Goal: Entertainment & Leisure: Consume media (video, audio)

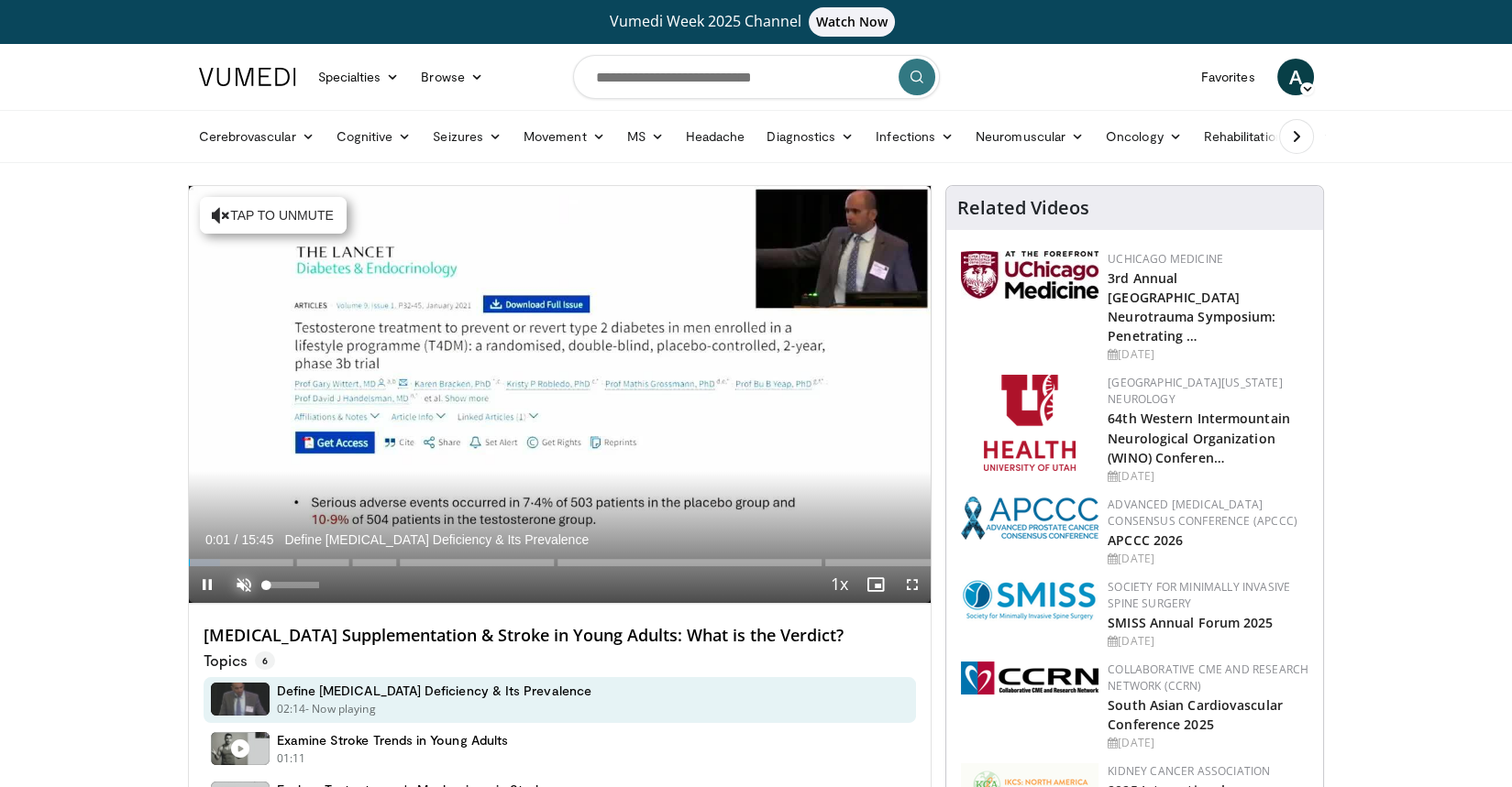
click at [242, 580] on span "Video Player" at bounding box center [243, 584] width 36 height 36
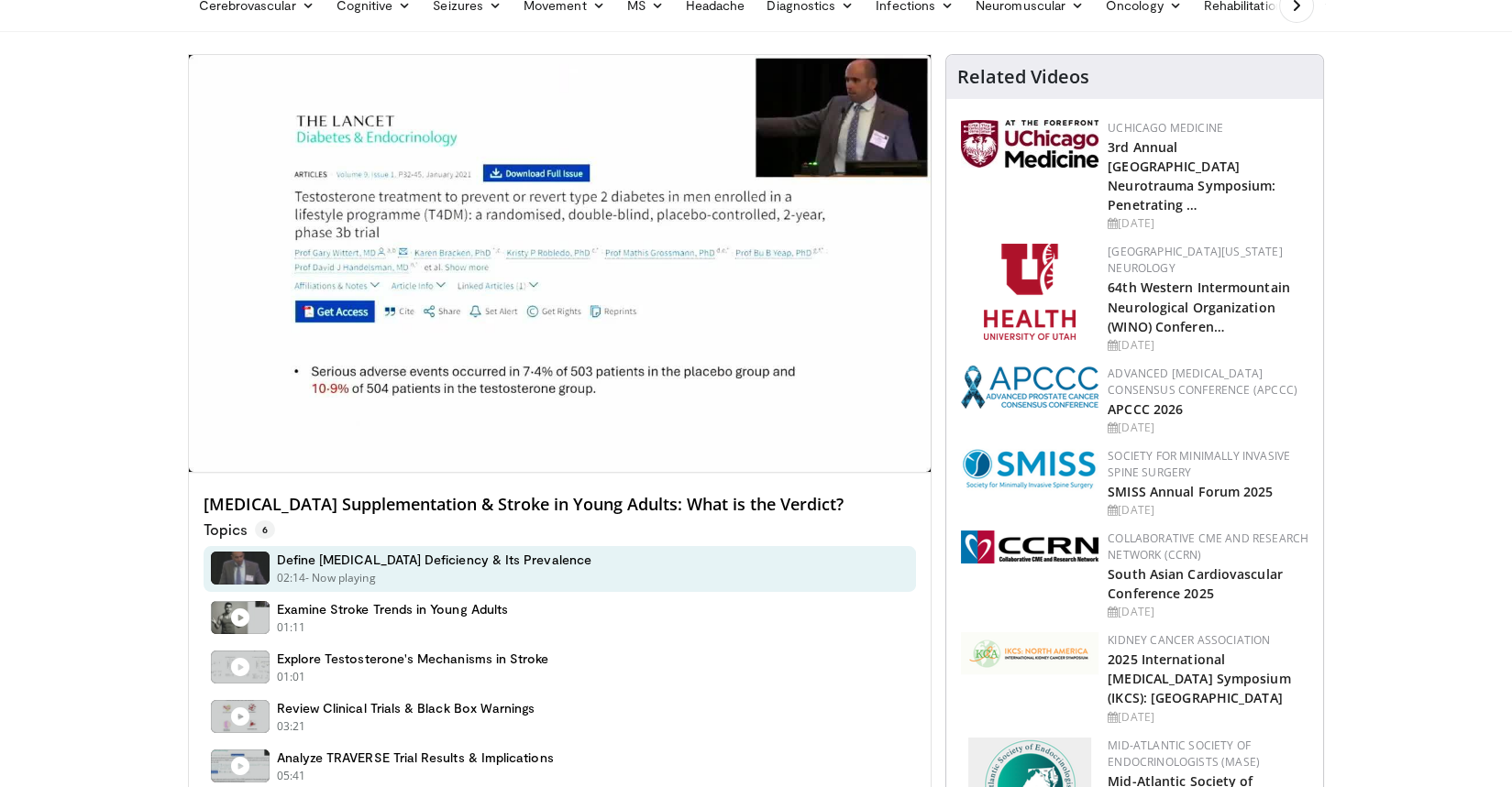
scroll to position [128, 0]
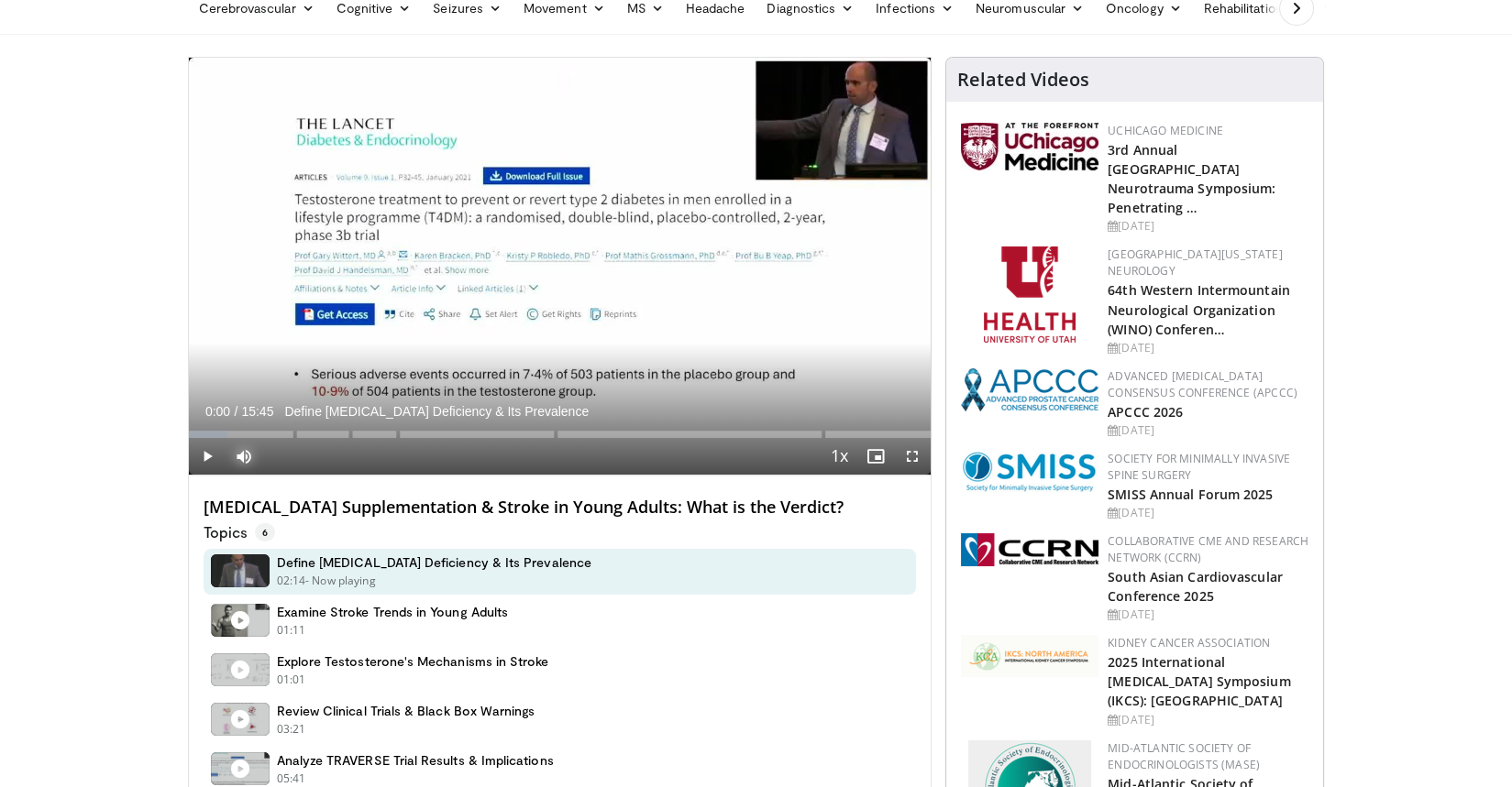
drag, startPoint x: 195, startPoint y: 428, endPoint x: 182, endPoint y: 429, distance: 13.0
click at [211, 431] on div "Progress Bar" at bounding box center [212, 433] width 2 height 7
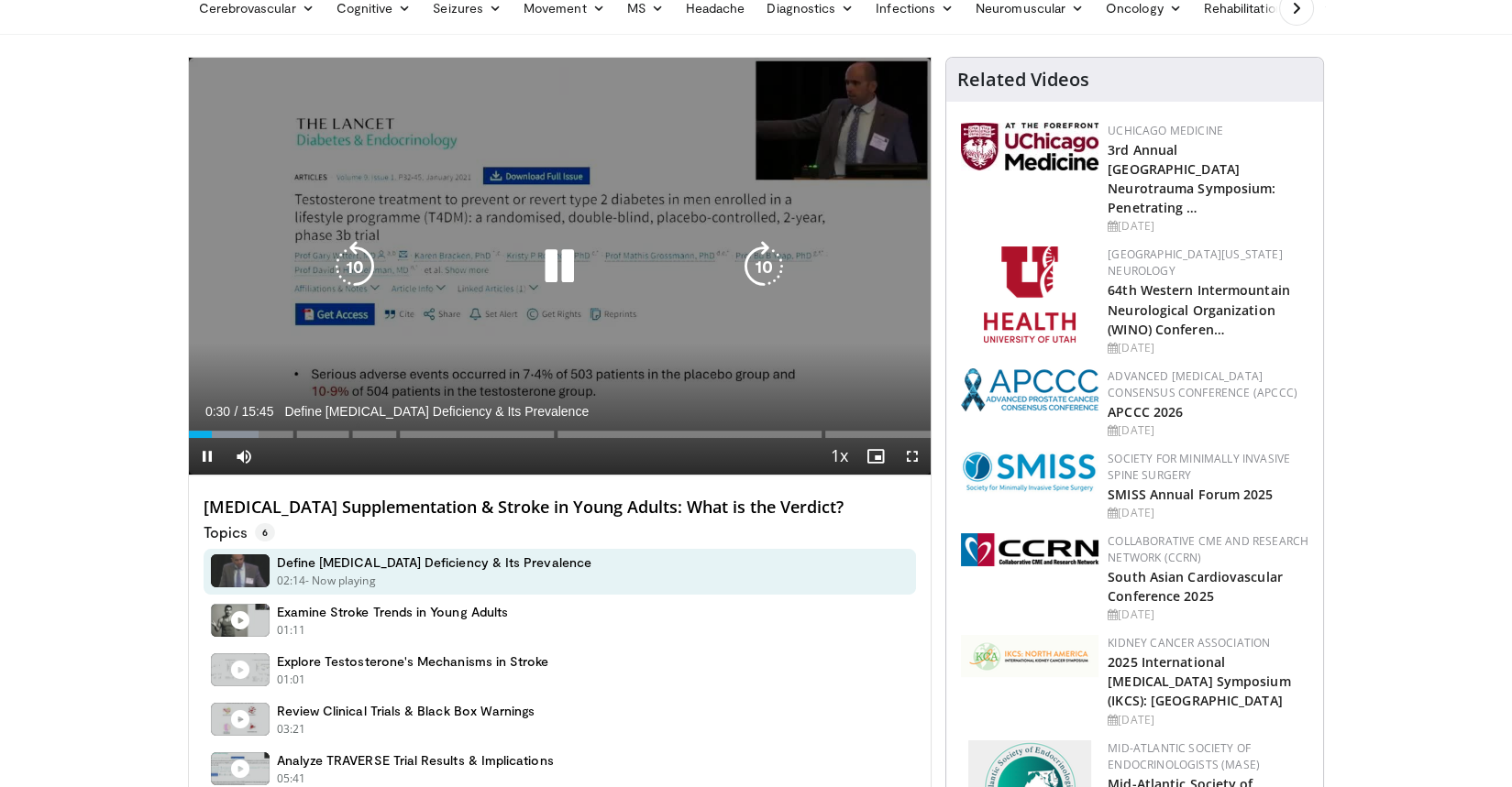
click at [572, 342] on div "10 seconds Tap to unmute" at bounding box center [560, 266] width 743 height 417
click at [548, 270] on icon "Video Player" at bounding box center [559, 267] width 51 height 51
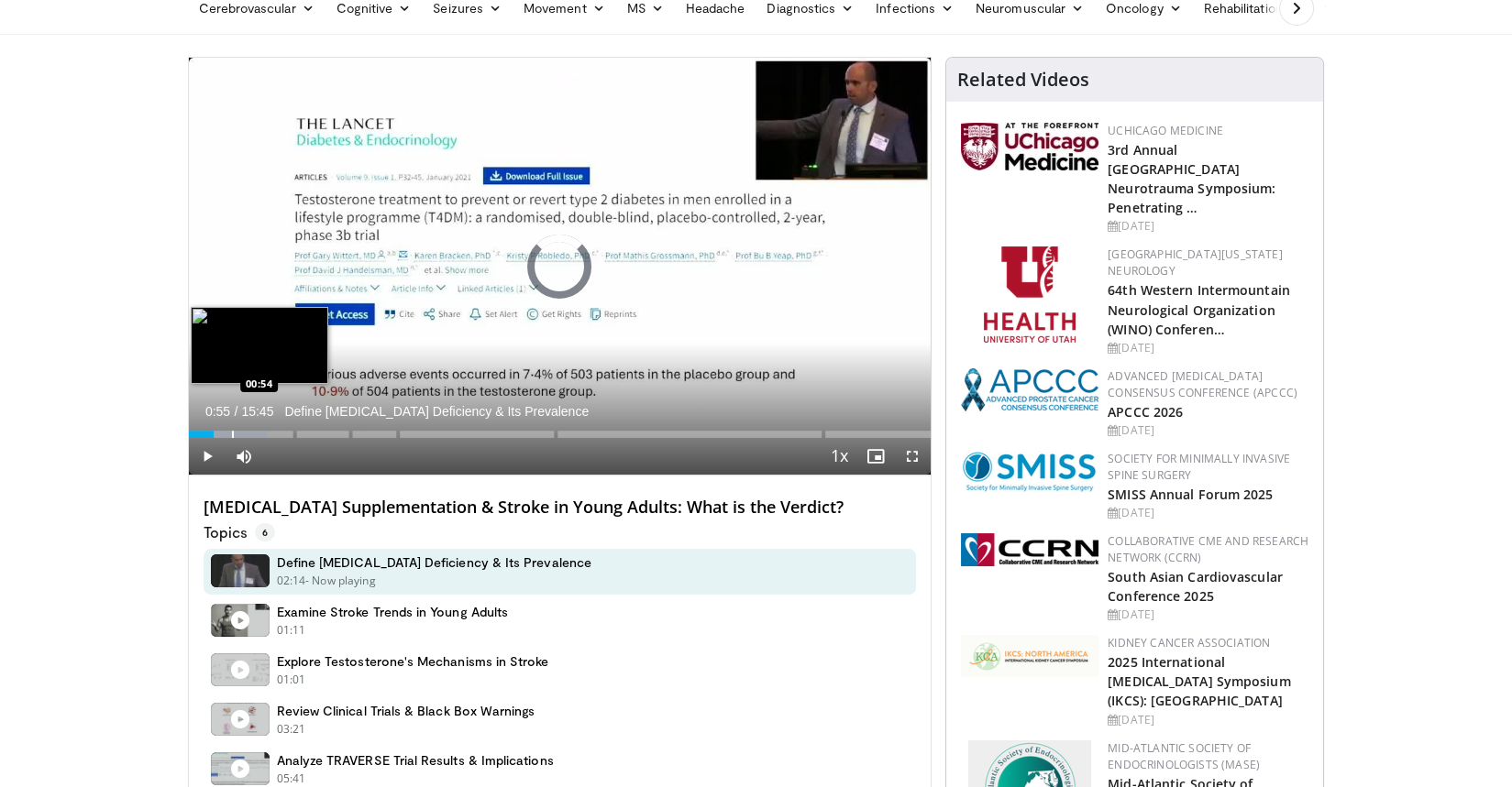
click at [231, 432] on div "Progress Bar" at bounding box center [232, 433] width 2 height 7
click at [250, 431] on div "Progress Bar" at bounding box center [249, 433] width 2 height 7
click at [282, 432] on div "Progress Bar" at bounding box center [283, 433] width 2 height 7
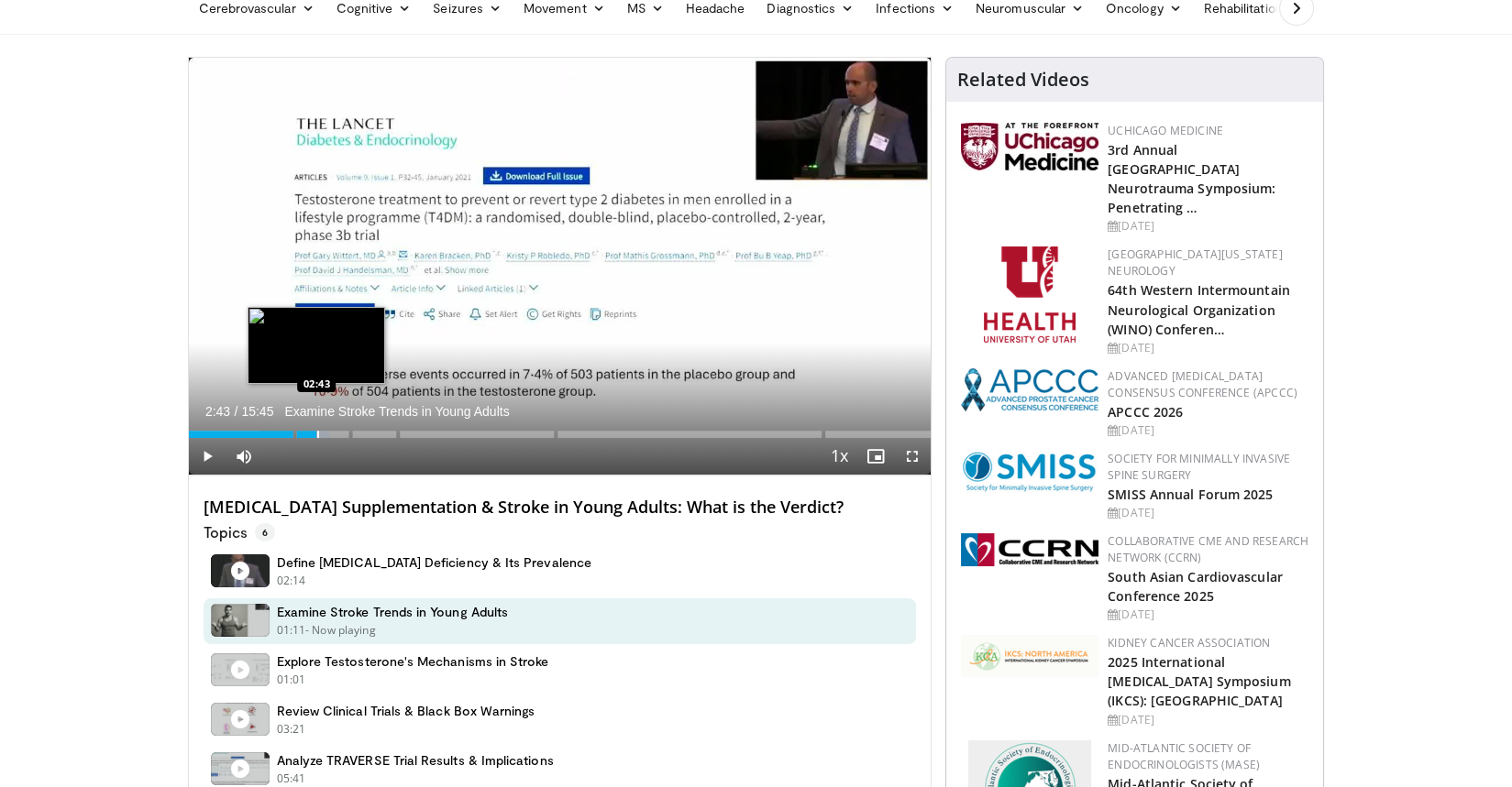
click at [317, 431] on div "Progress Bar" at bounding box center [318, 433] width 2 height 7
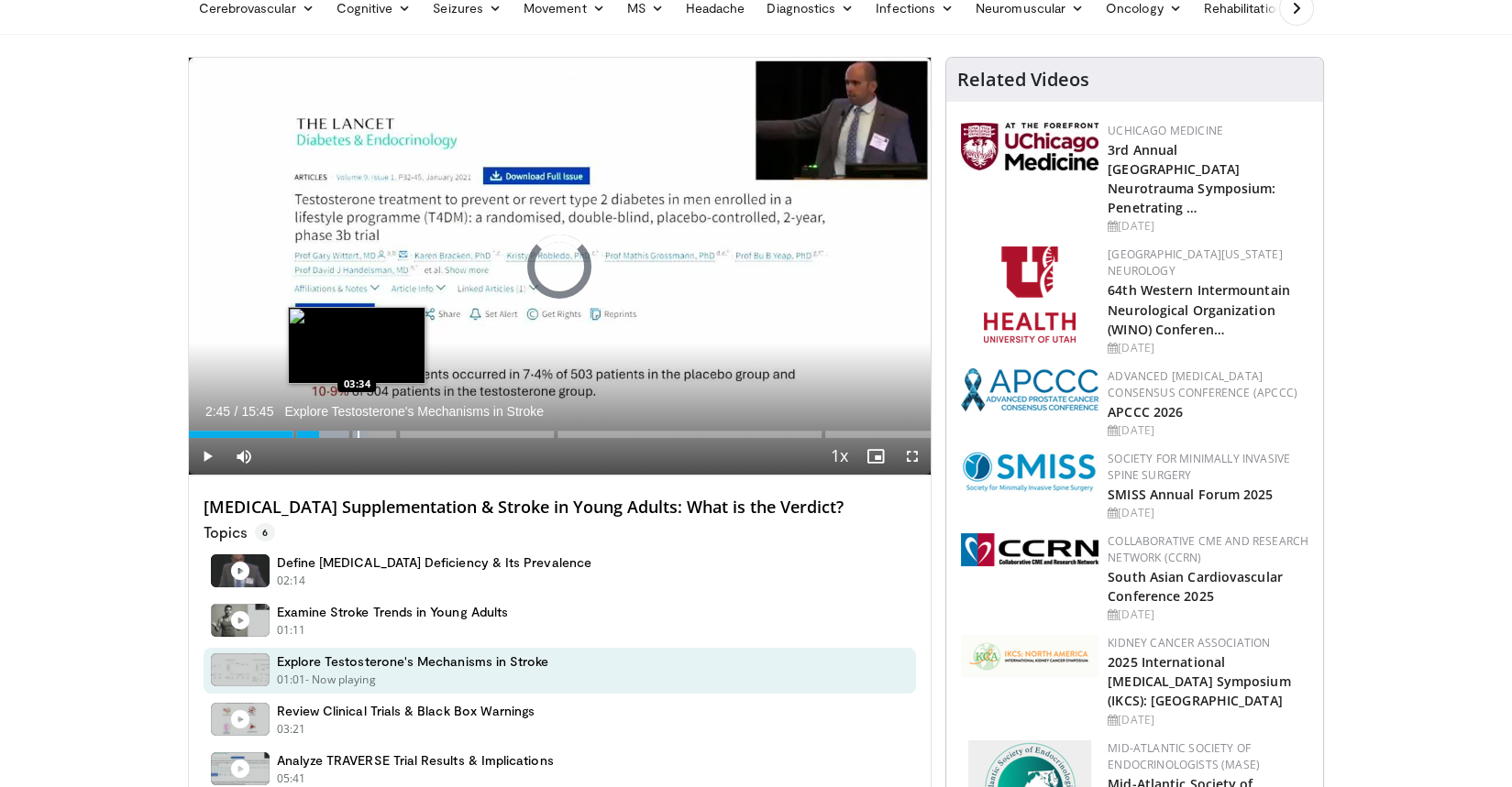
click at [358, 431] on div "Progress Bar" at bounding box center [359, 433] width 2 height 7
click at [384, 431] on div "Progress Bar" at bounding box center [385, 433] width 2 height 7
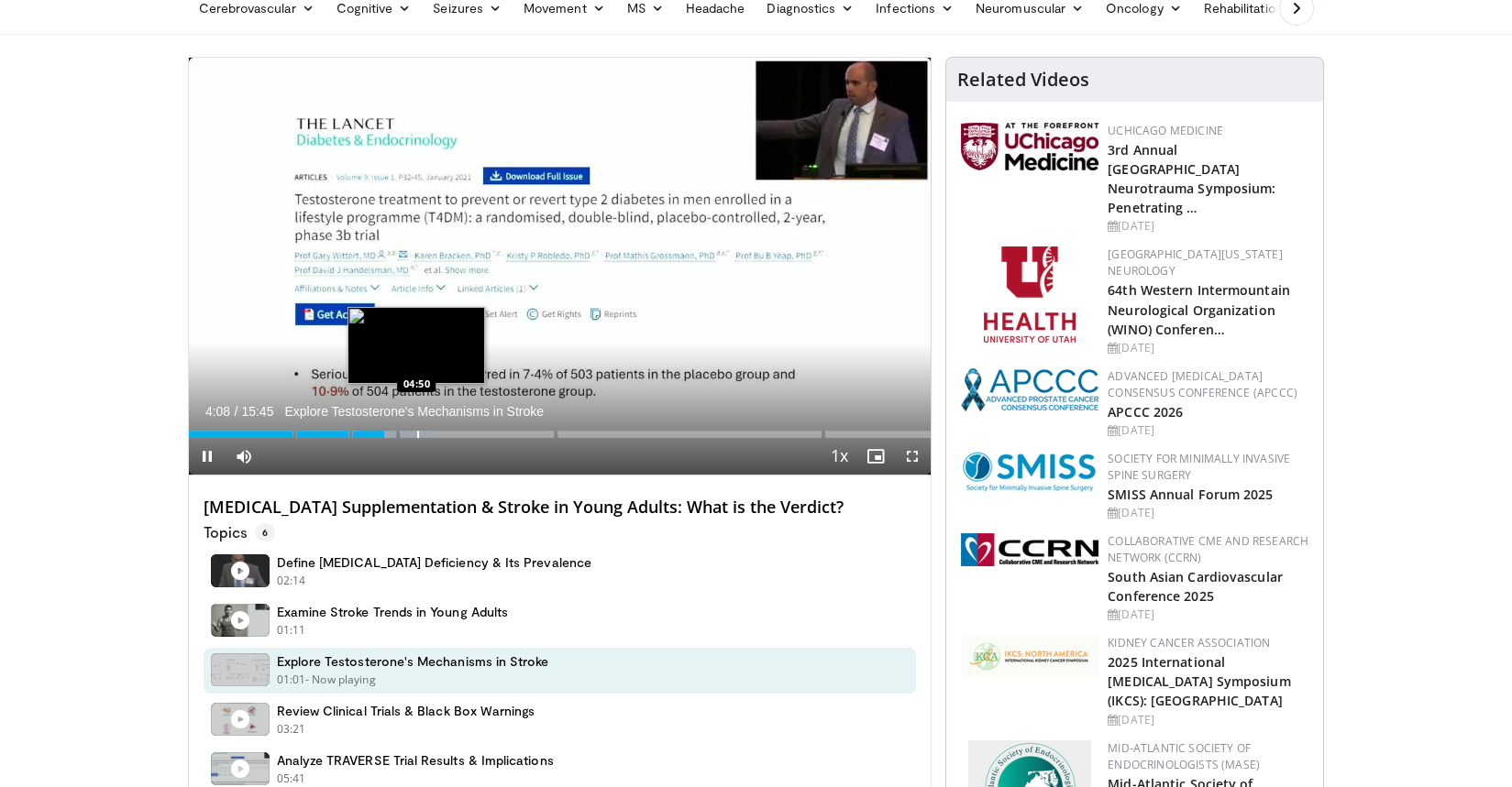
click at [416, 429] on div "Loaded : 32.74% 04:08 04:50" at bounding box center [560, 429] width 743 height 18
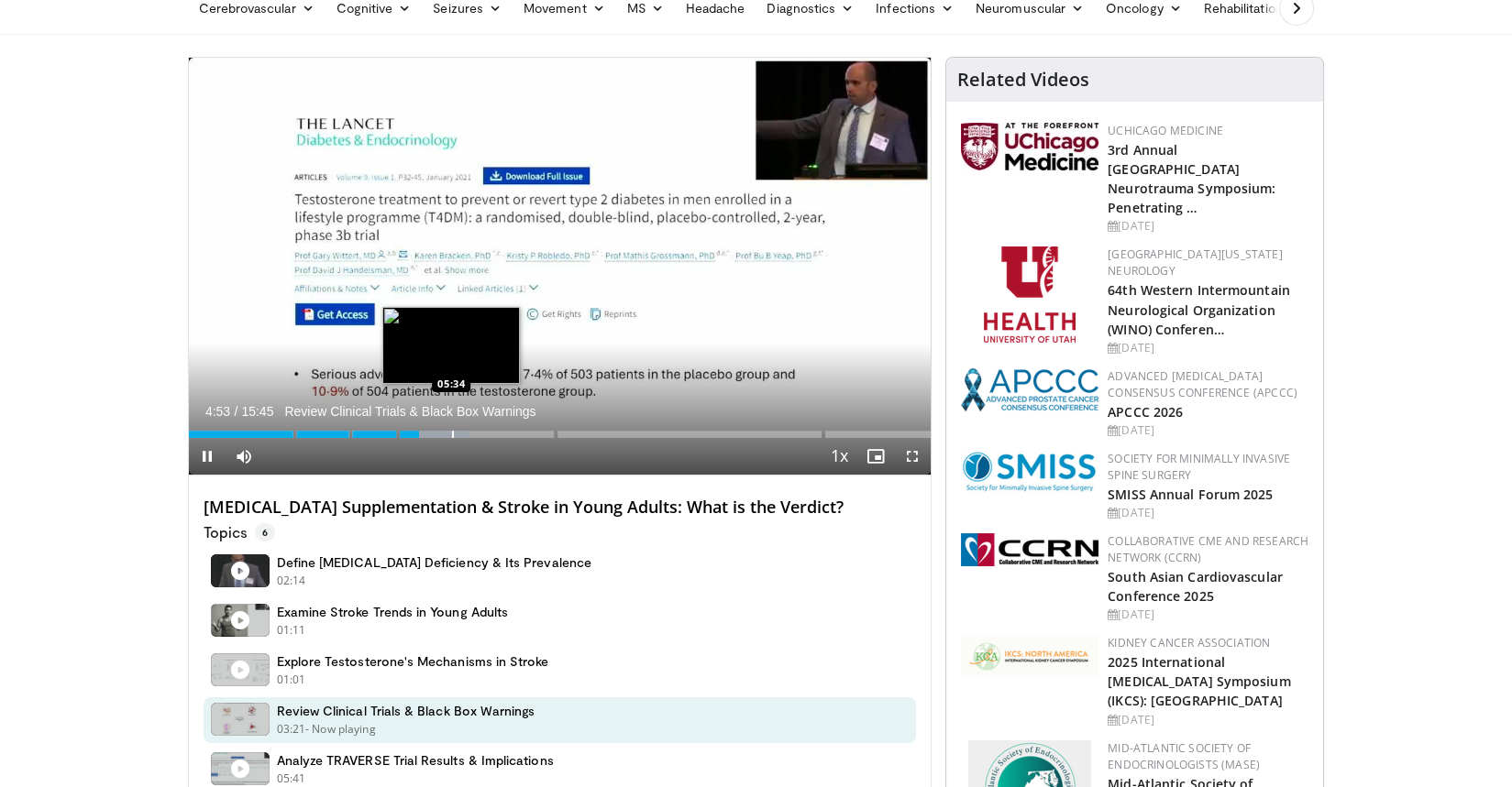
click at [452, 430] on div "Progress Bar" at bounding box center [453, 433] width 2 height 7
click at [480, 431] on div "Progress Bar" at bounding box center [481, 433] width 2 height 7
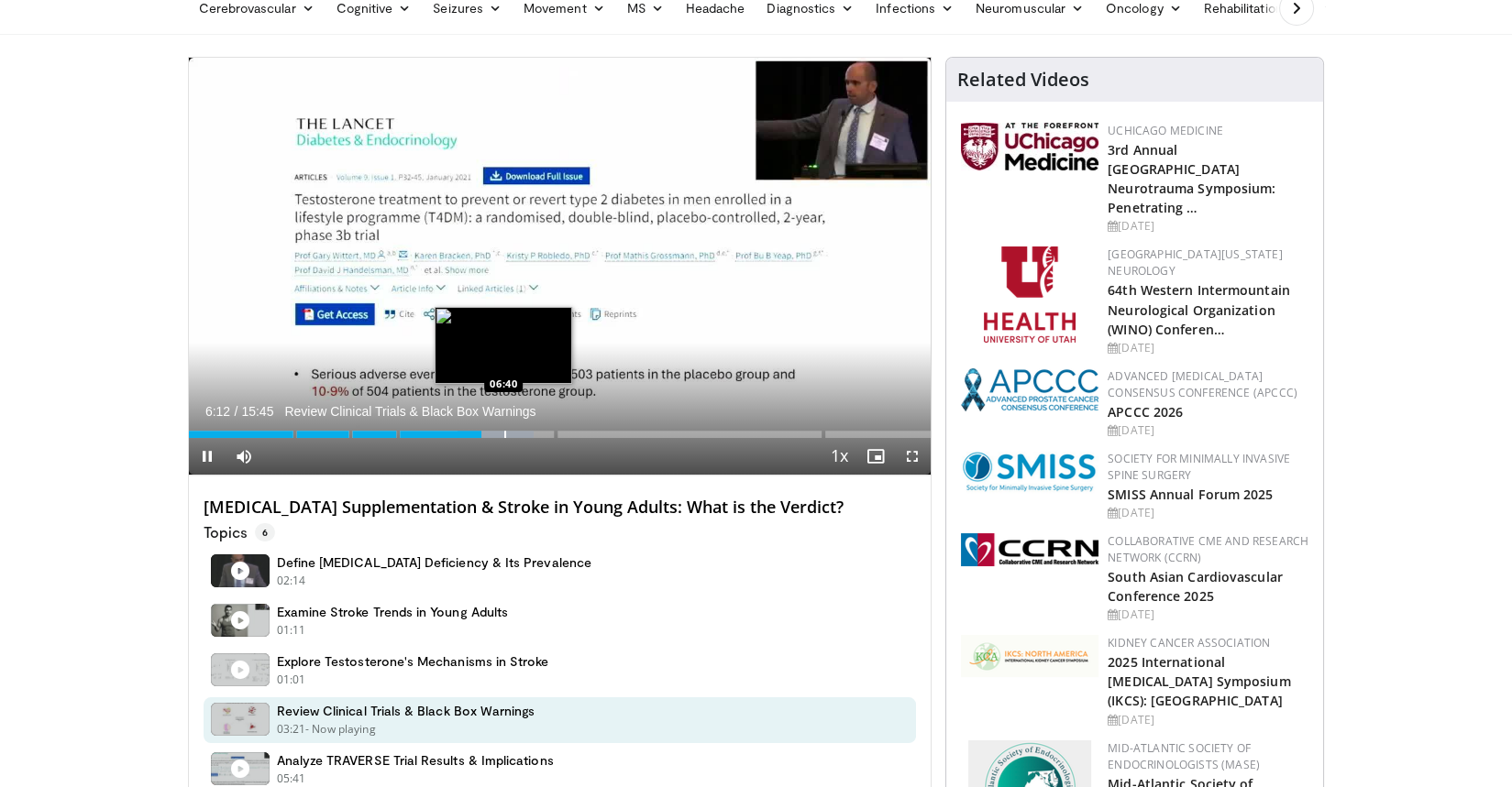
click at [504, 431] on div "Progress Bar" at bounding box center [505, 433] width 2 height 7
click at [534, 431] on div "Progress Bar" at bounding box center [535, 433] width 2 height 7
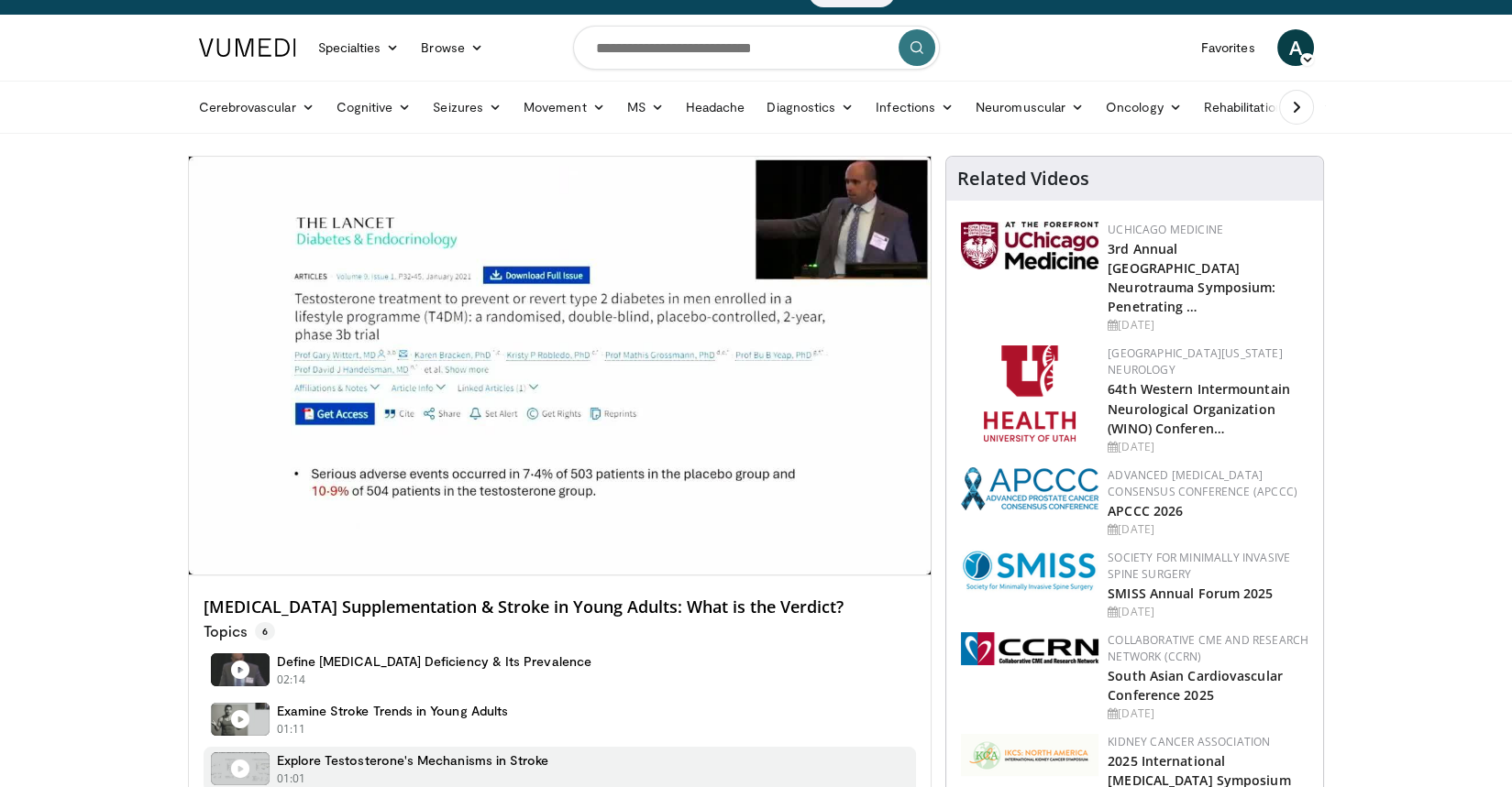
scroll to position [0, 0]
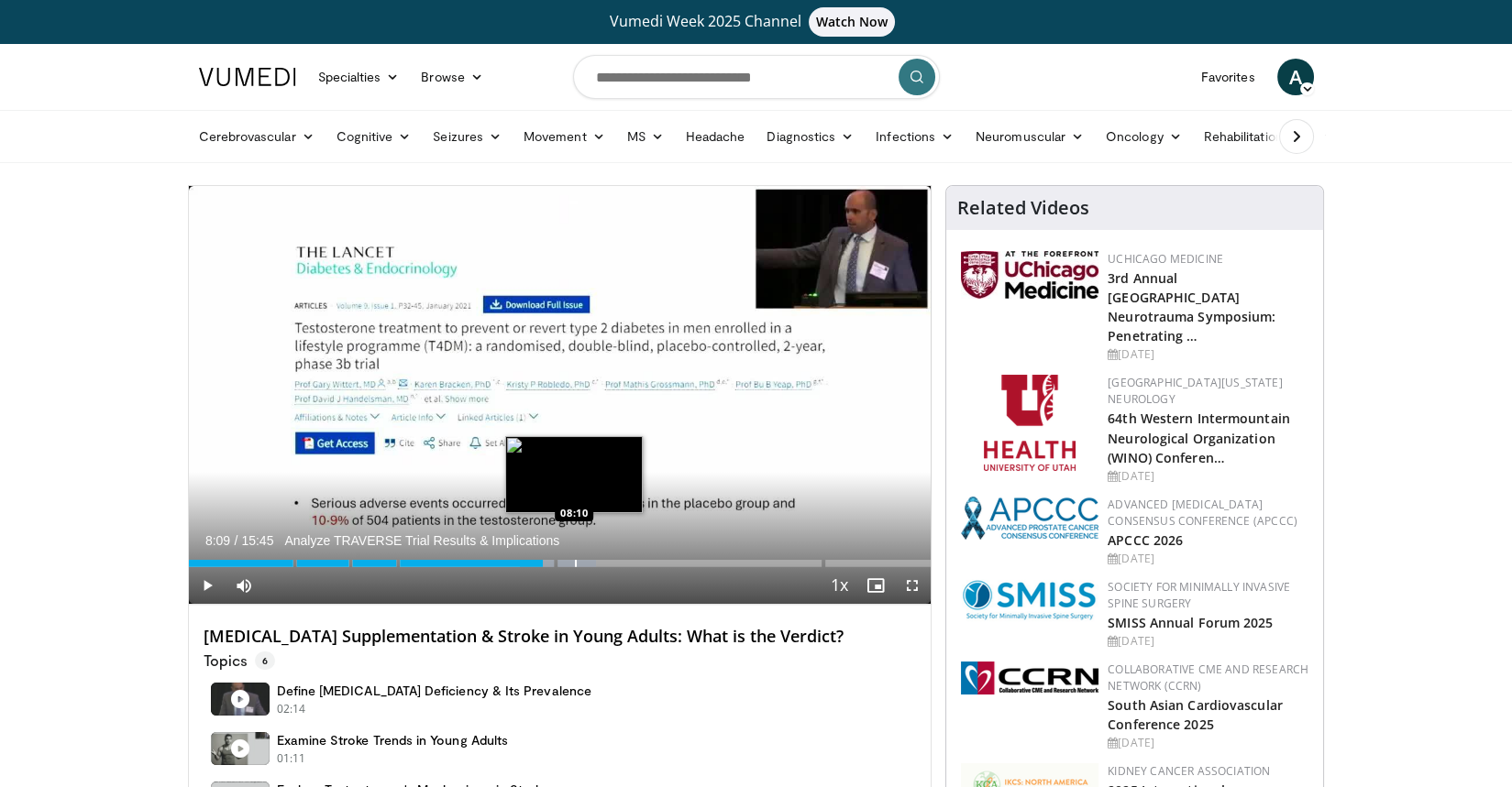
click at [572, 561] on div "Progress Bar" at bounding box center [558, 563] width 76 height 7
click at [614, 561] on div "Progress Bar" at bounding box center [615, 563] width 2 height 7
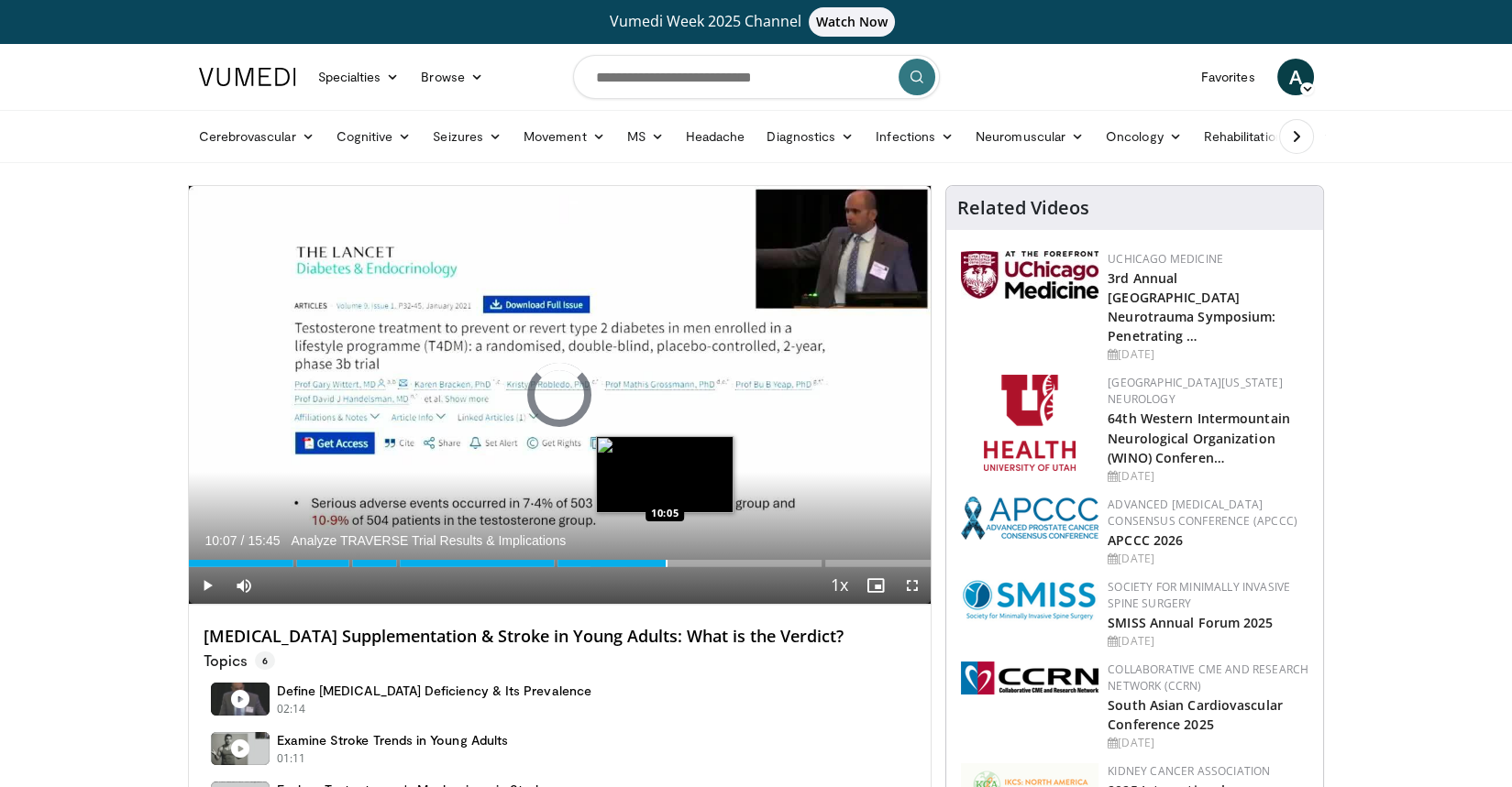
click at [665, 554] on div "Loaded : 59.16% 10:07 10:05" at bounding box center [560, 558] width 743 height 18
click at [689, 560] on div "Progress Bar" at bounding box center [690, 563] width 2 height 7
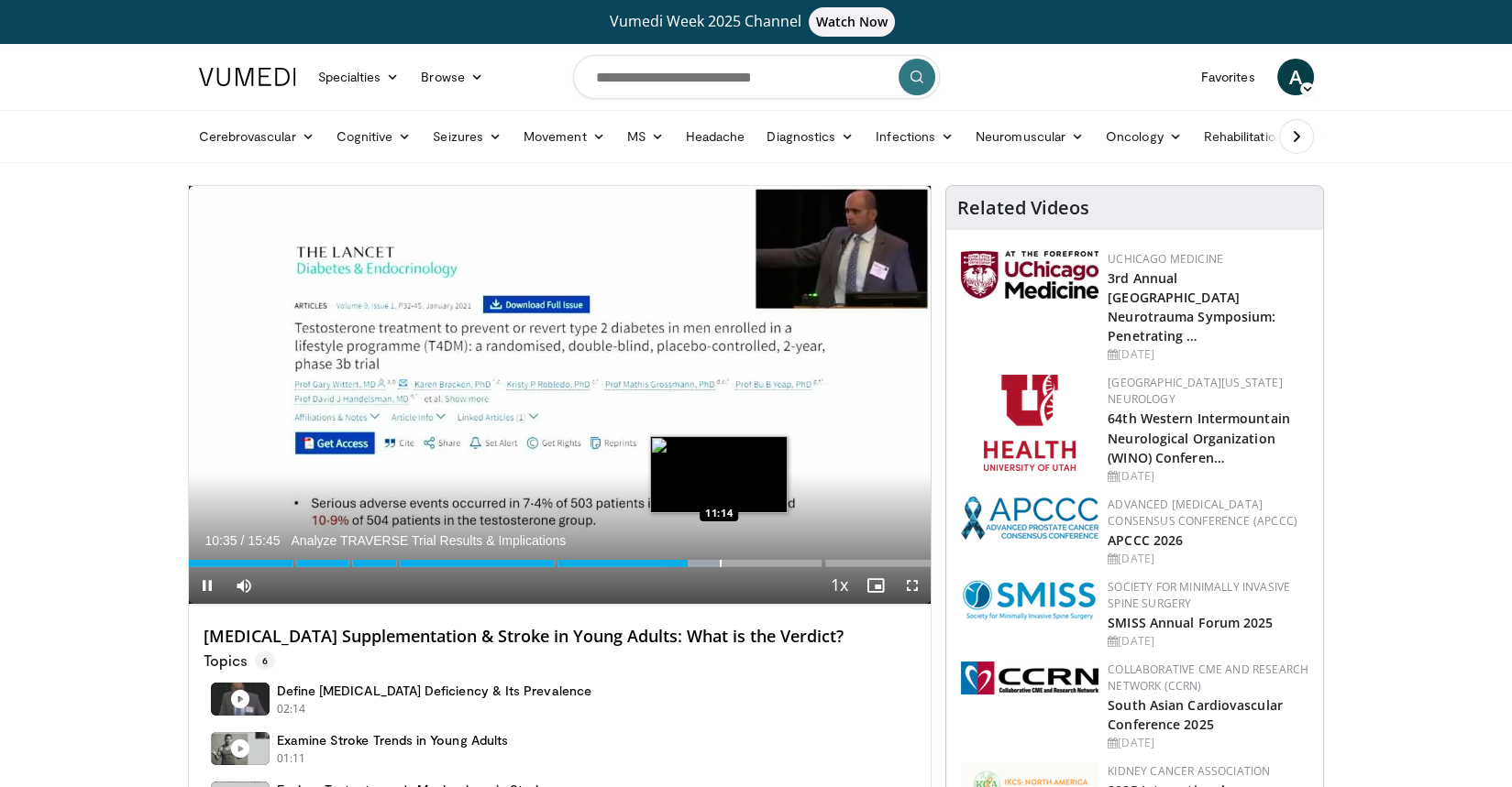
click at [720, 563] on div "Progress Bar" at bounding box center [721, 563] width 2 height 7
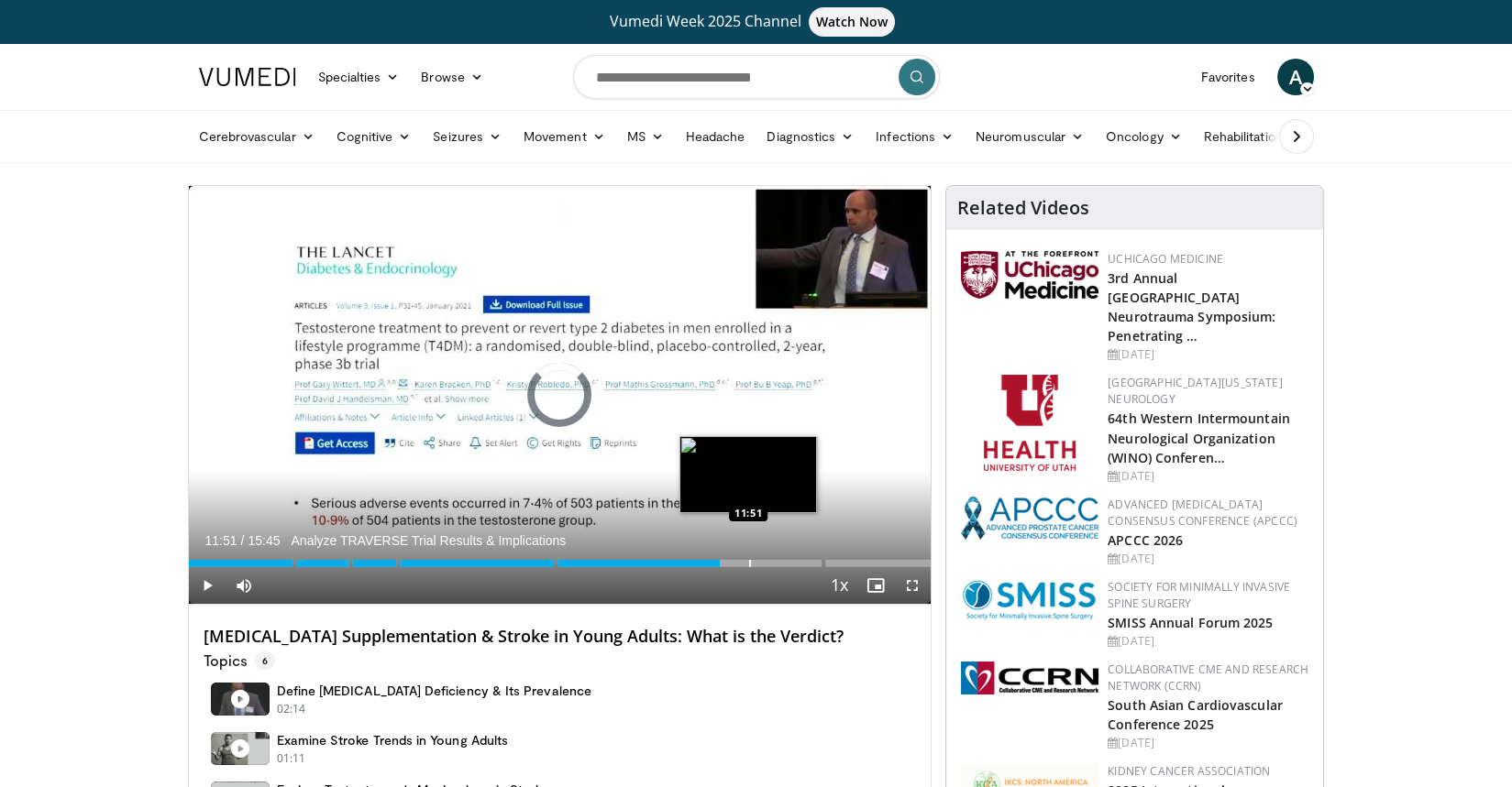
click at [749, 565] on div "Progress Bar" at bounding box center [750, 563] width 2 height 7
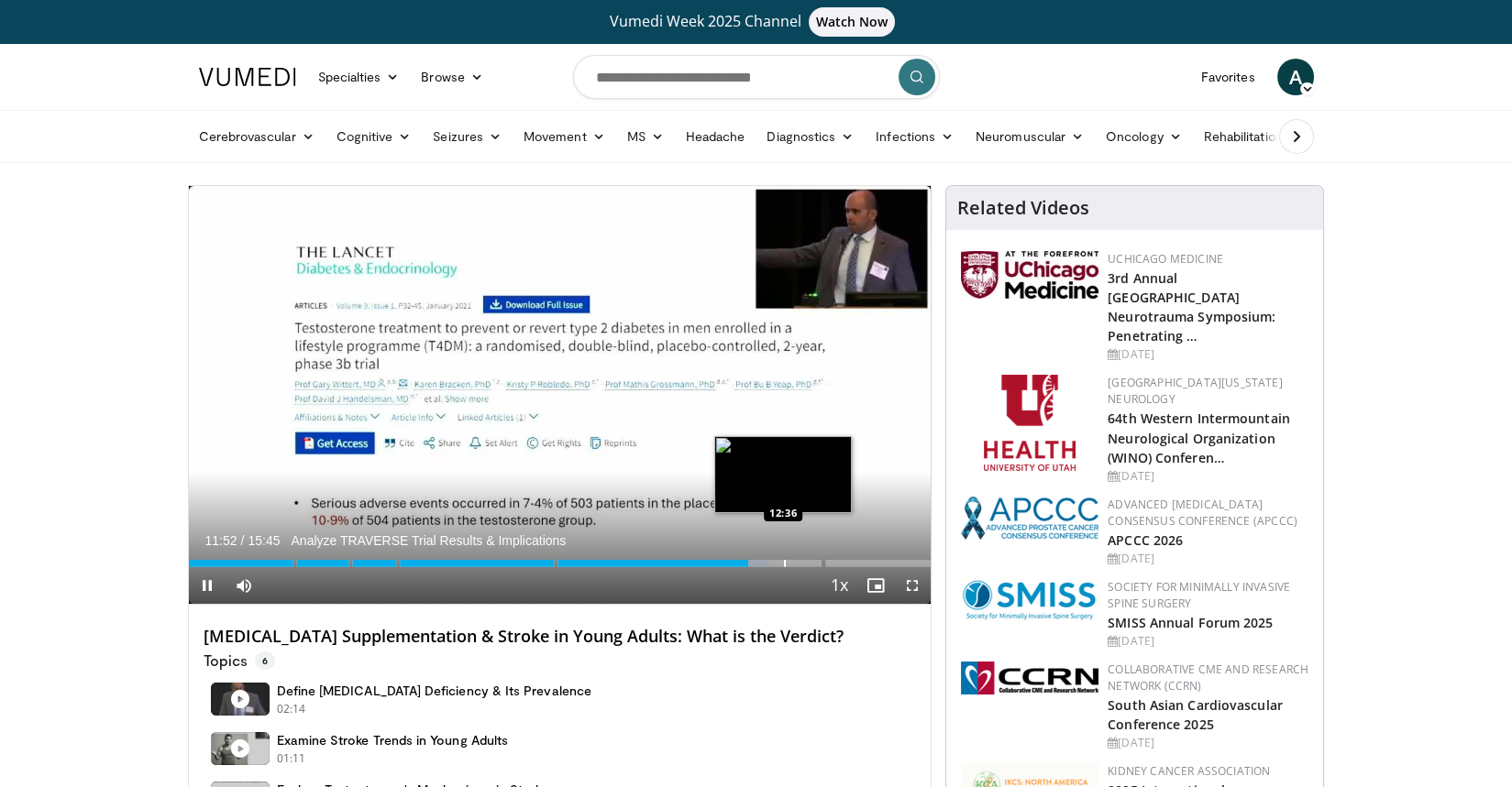
click at [785, 565] on div "Progress Bar" at bounding box center [785, 563] width 2 height 7
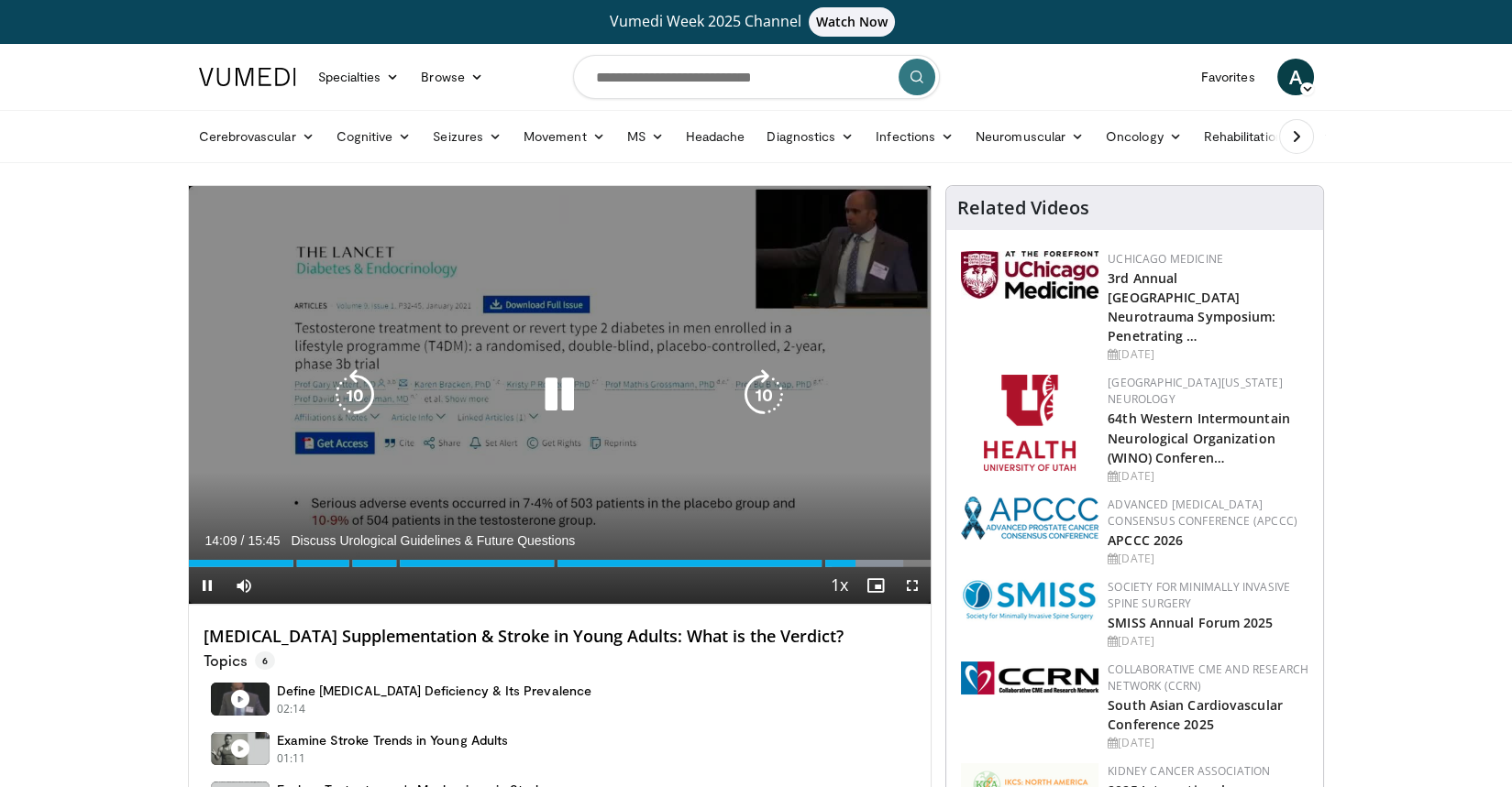
click at [487, 362] on div "10 seconds Tap to unmute" at bounding box center [560, 395] width 743 height 418
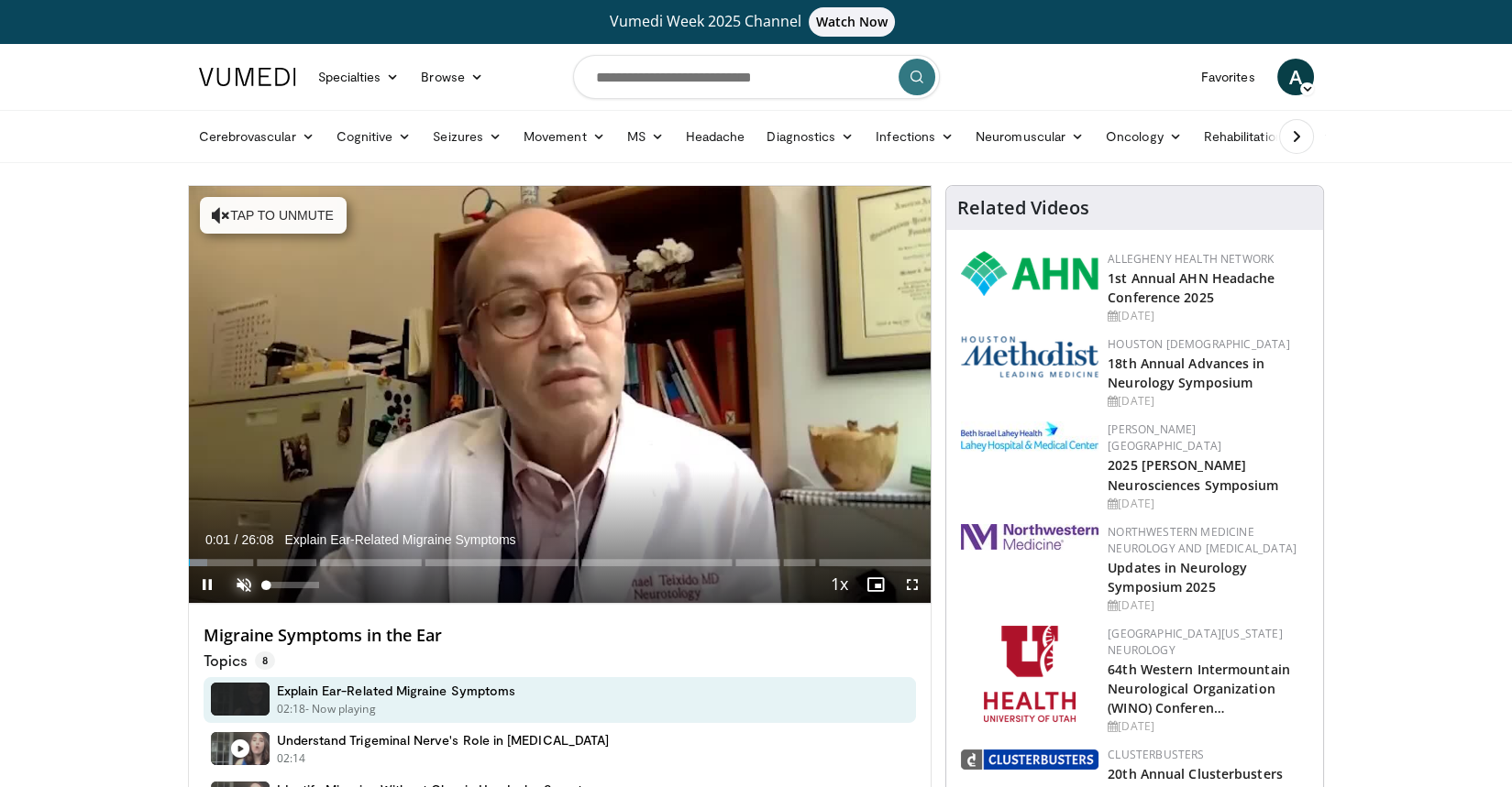
click at [238, 583] on span "Video Player" at bounding box center [243, 584] width 36 height 36
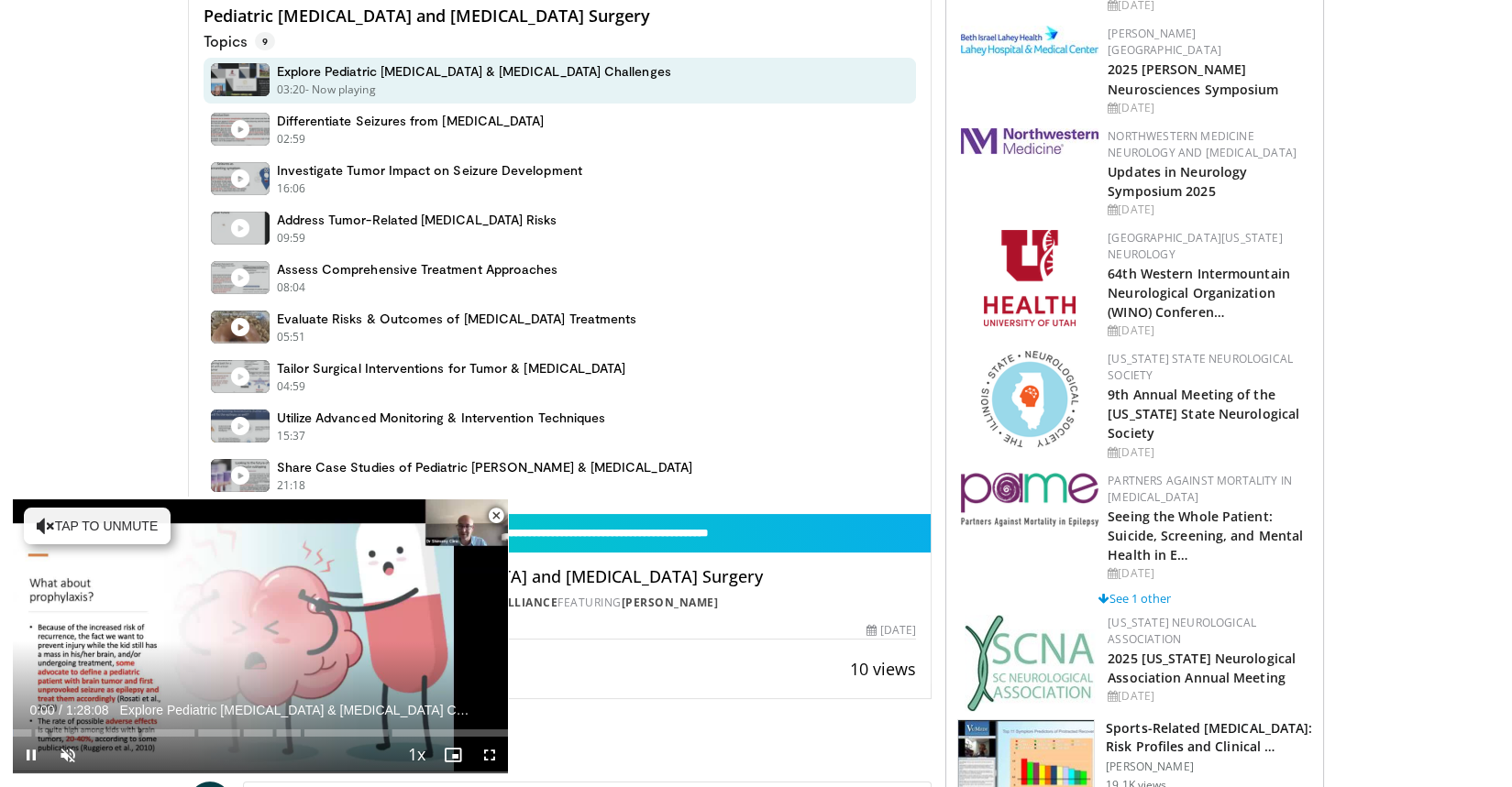
scroll to position [622, 0]
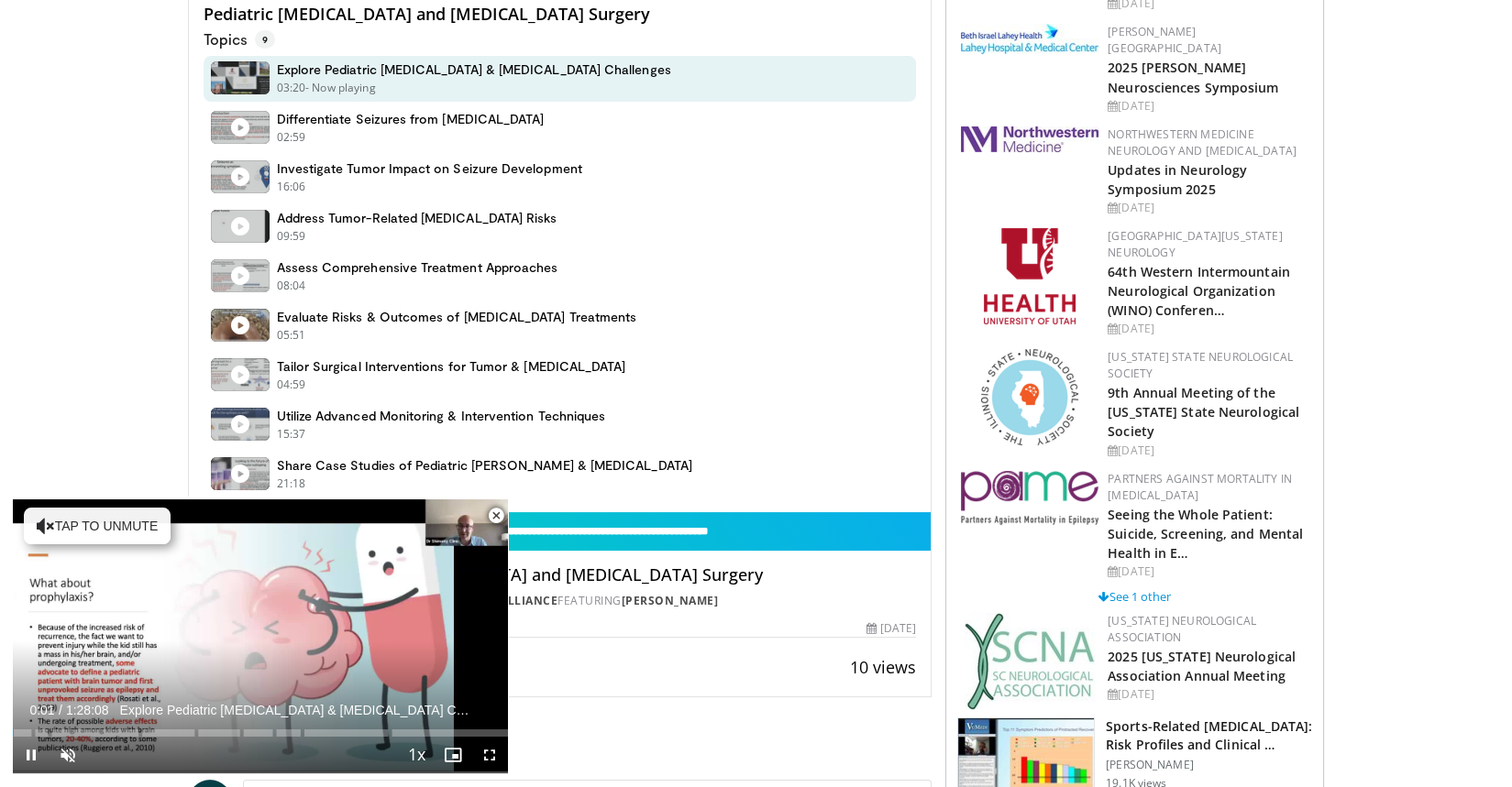
click at [497, 512] on span "Video Player" at bounding box center [495, 515] width 36 height 36
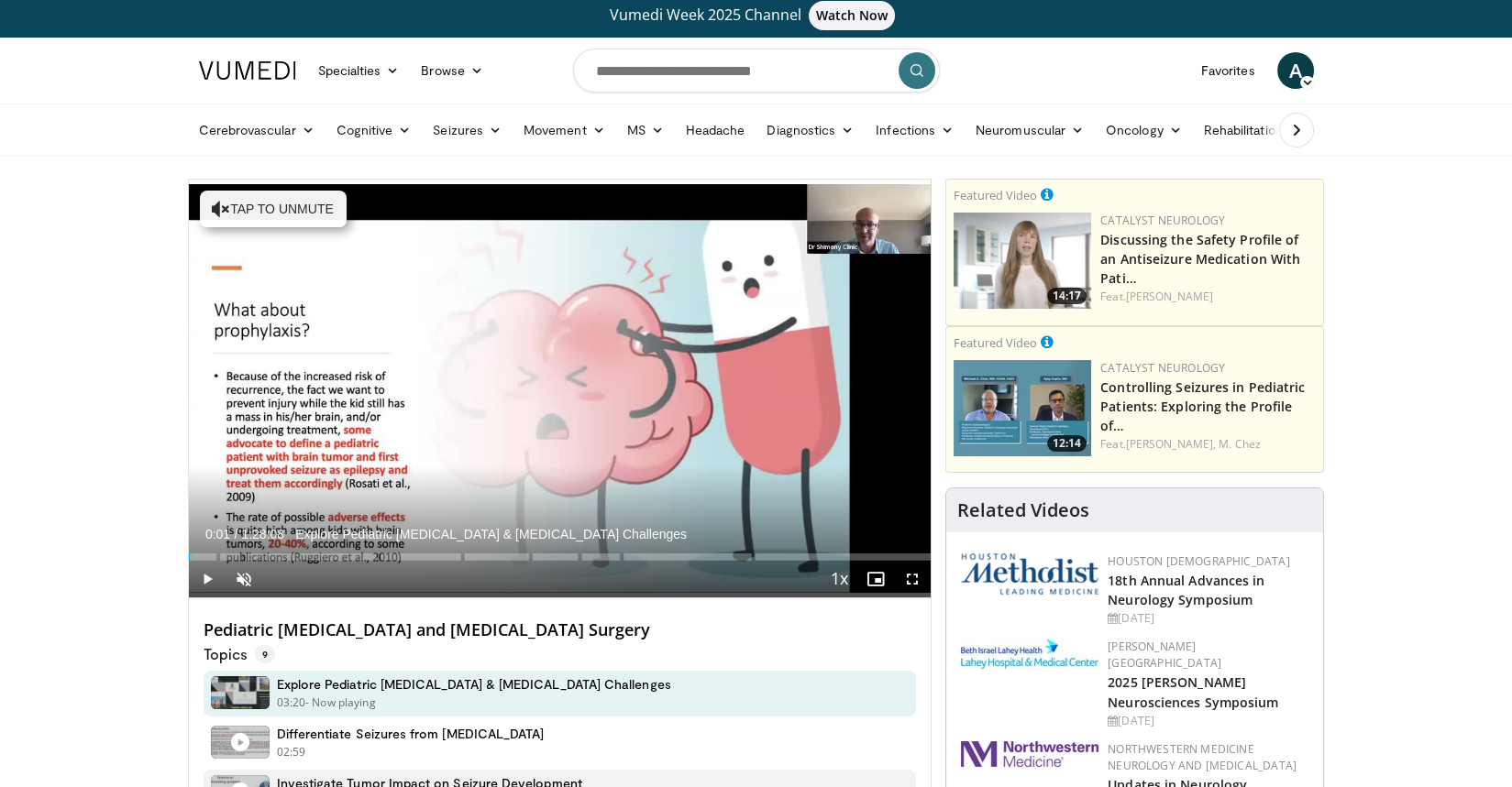
scroll to position [0, 0]
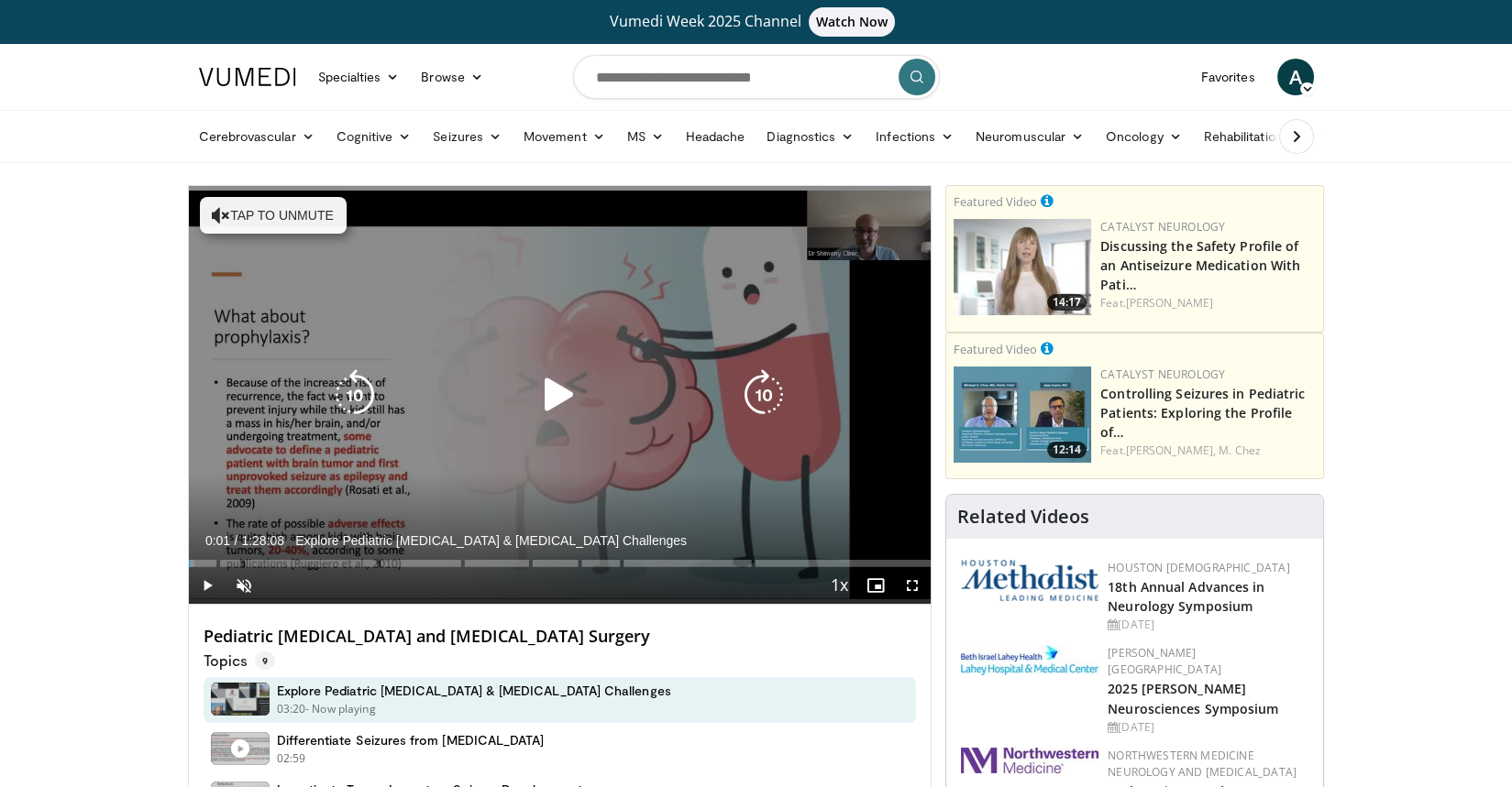
click at [533, 295] on div "10 seconds Tap to unmute" at bounding box center [560, 395] width 743 height 418
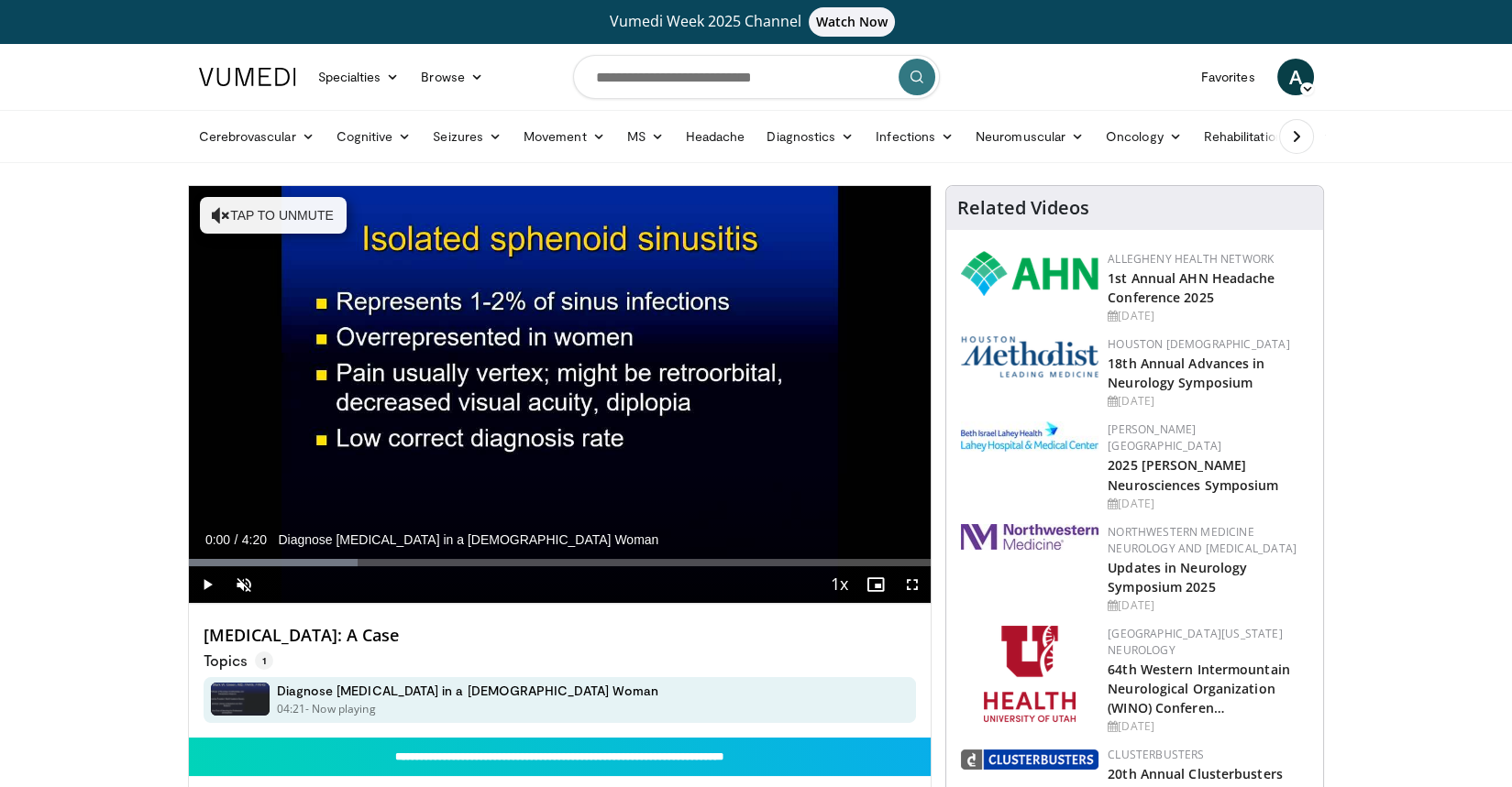
drag, startPoint x: 202, startPoint y: 557, endPoint x: 165, endPoint y: 557, distance: 37.0
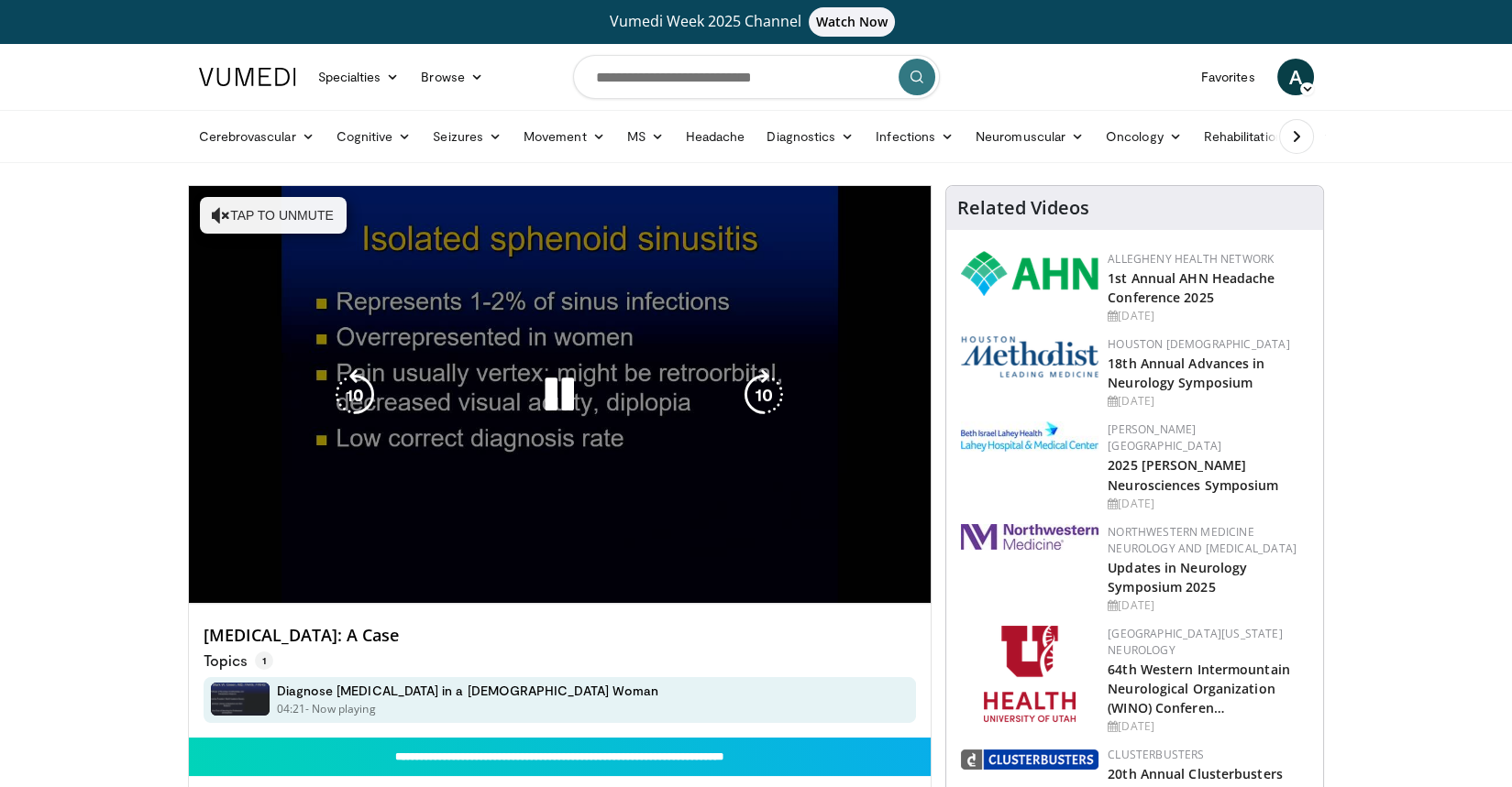
click at [655, 398] on div "Video Player" at bounding box center [559, 394] width 445 height 36
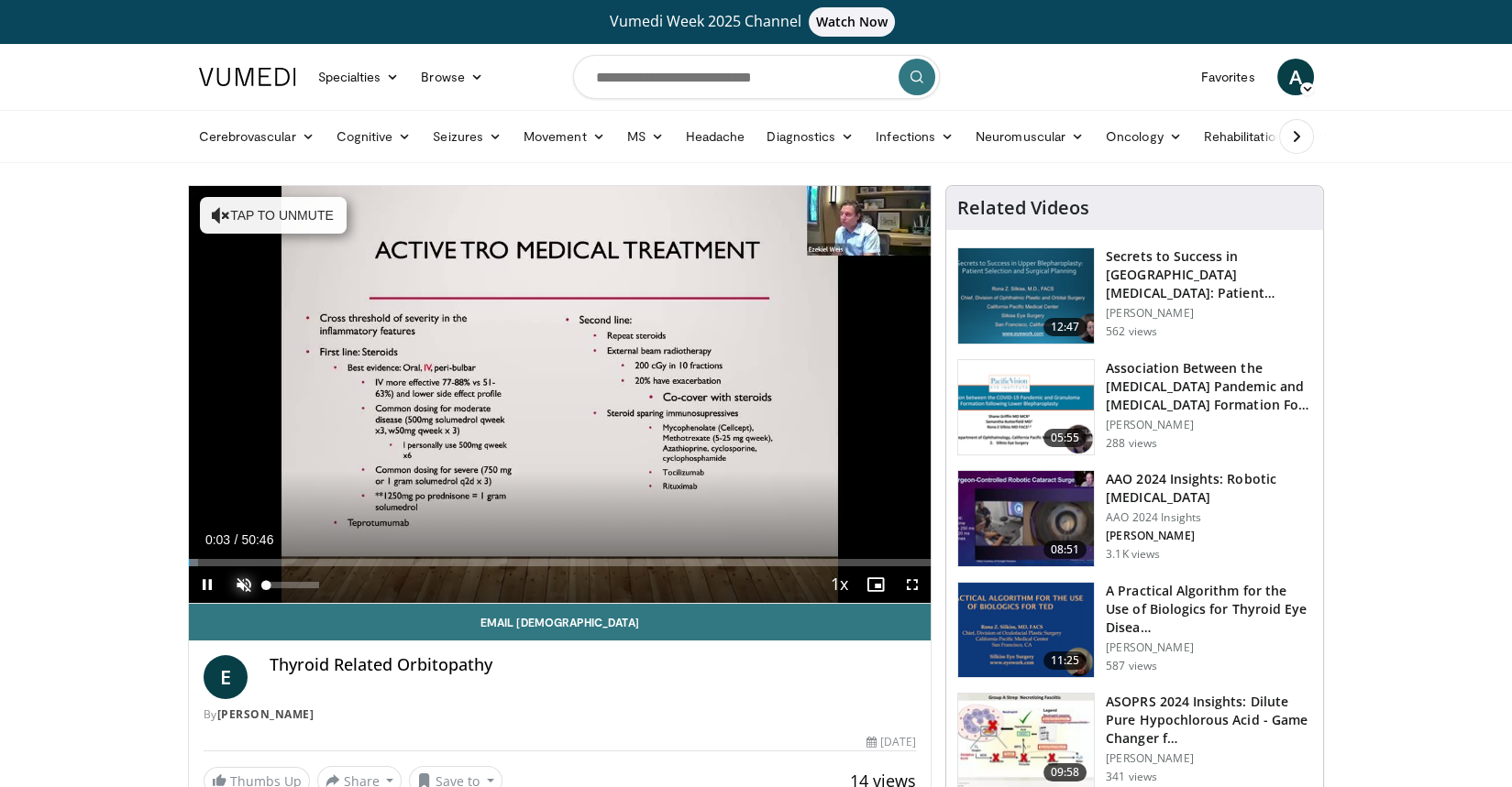
click at [238, 589] on span "Video Player" at bounding box center [243, 584] width 36 height 36
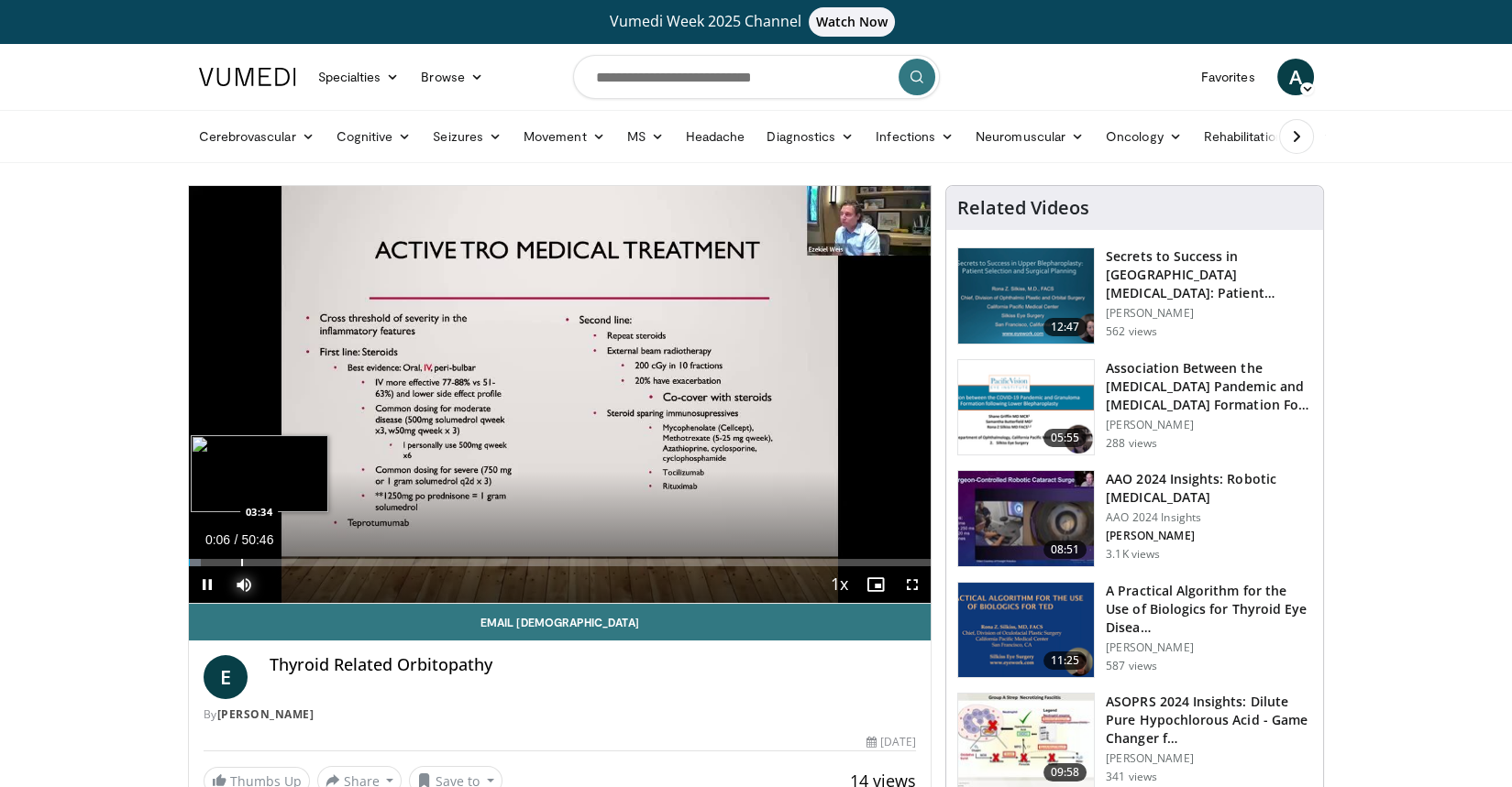
click at [241, 563] on div "Progress Bar" at bounding box center [242, 562] width 2 height 7
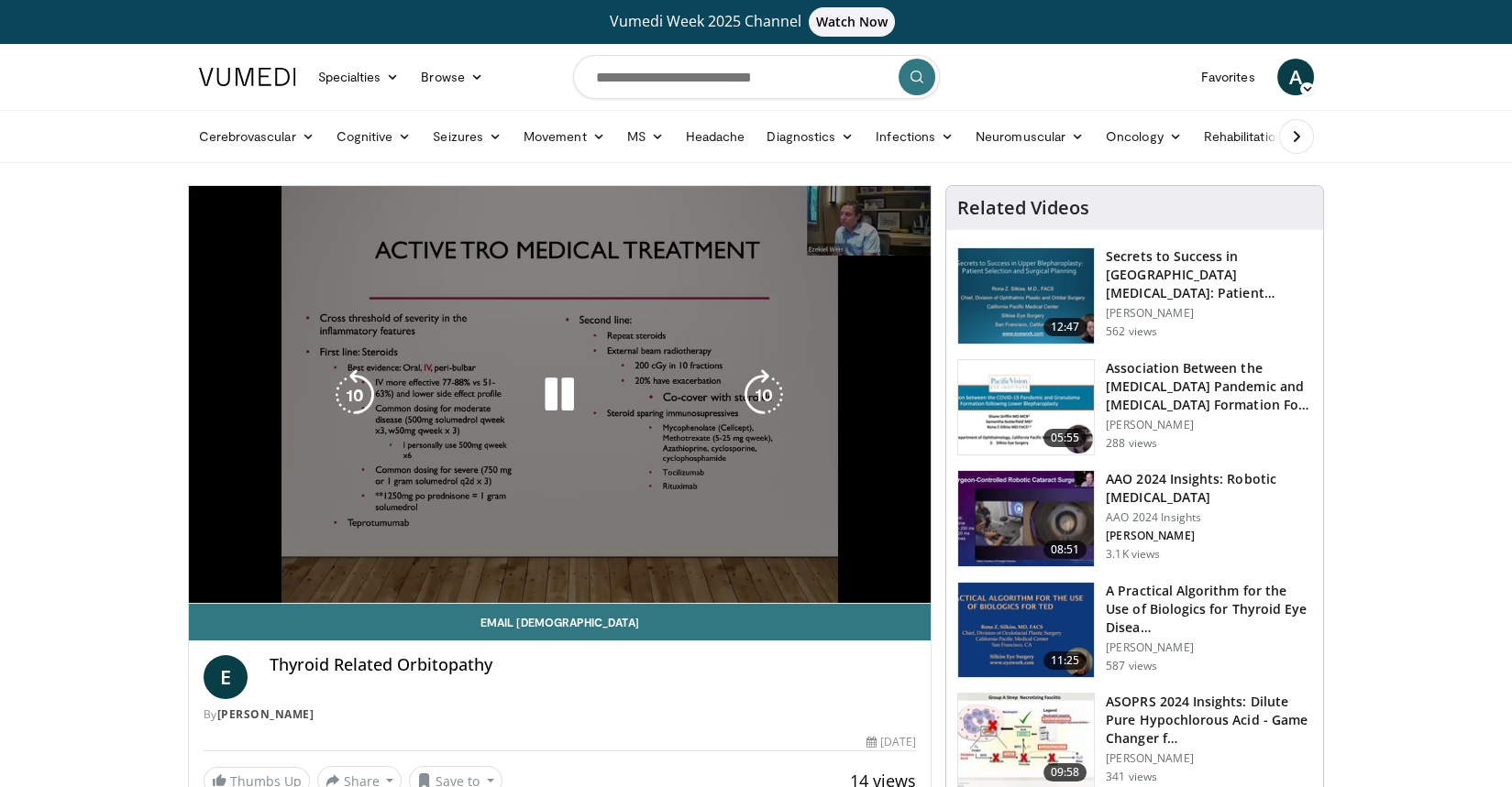
click at [322, 561] on video-js "**********" at bounding box center [560, 395] width 743 height 418
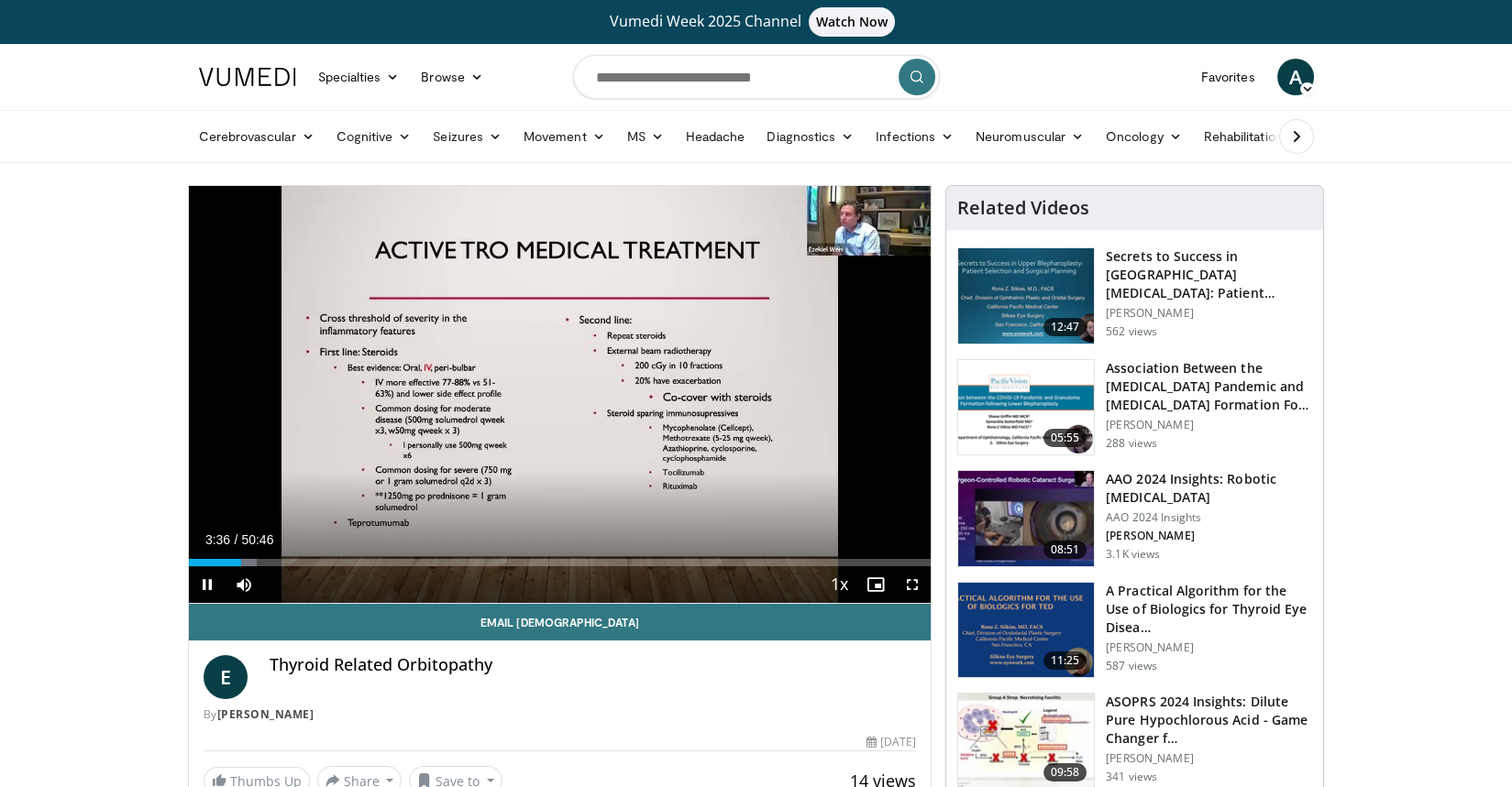
click at [429, 566] on div "Current Time 3:36 / Duration 50:46 Pause Skip Backward Skip Forward Mute Loaded…" at bounding box center [560, 584] width 743 height 36
click at [460, 560] on div "Progress Bar" at bounding box center [461, 562] width 2 height 7
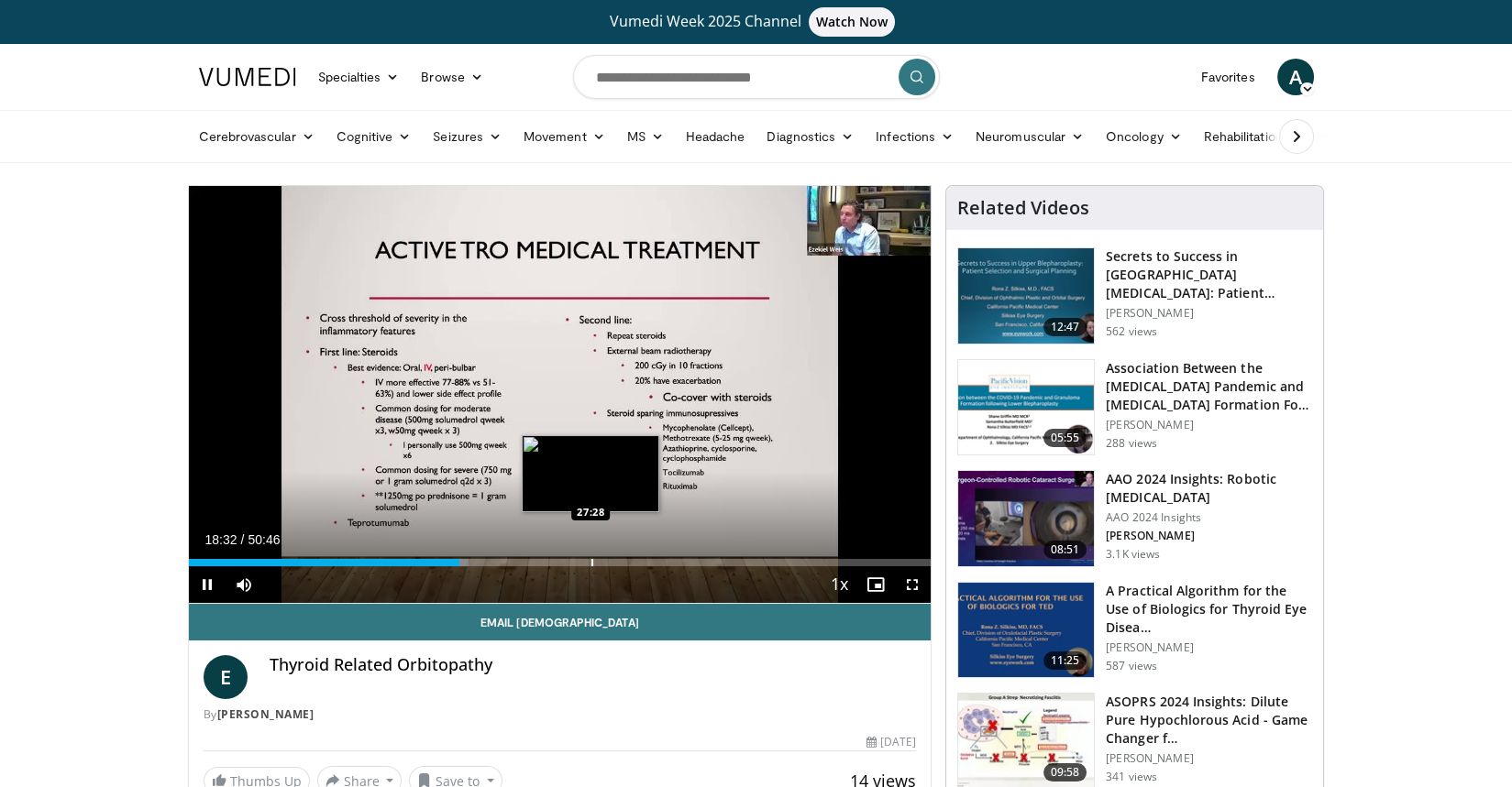
click at [591, 559] on div "Progress Bar" at bounding box center [592, 562] width 2 height 7
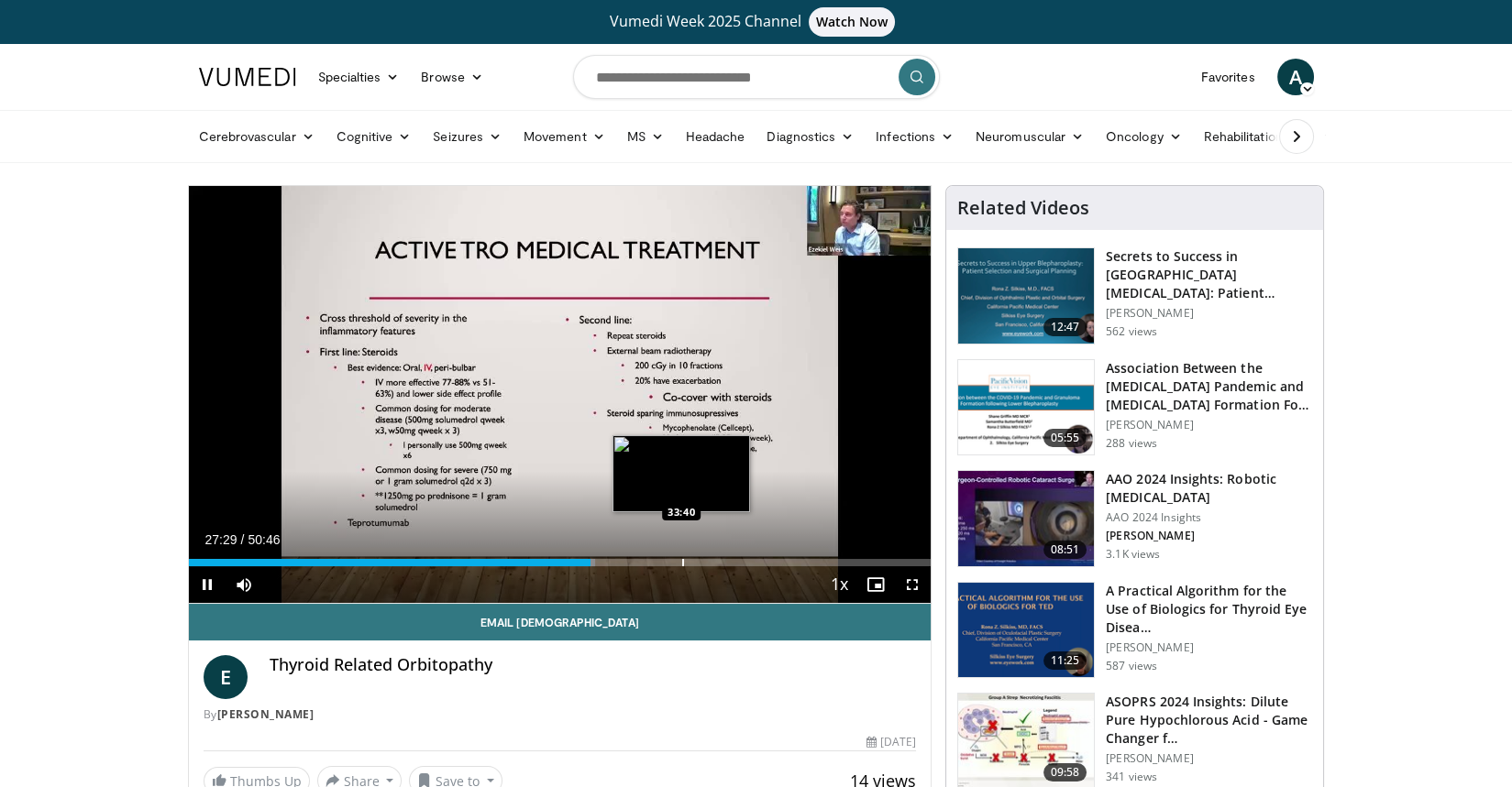
click at [682, 555] on div "Loaded : 54.82% 27:29 33:40" at bounding box center [560, 557] width 743 height 18
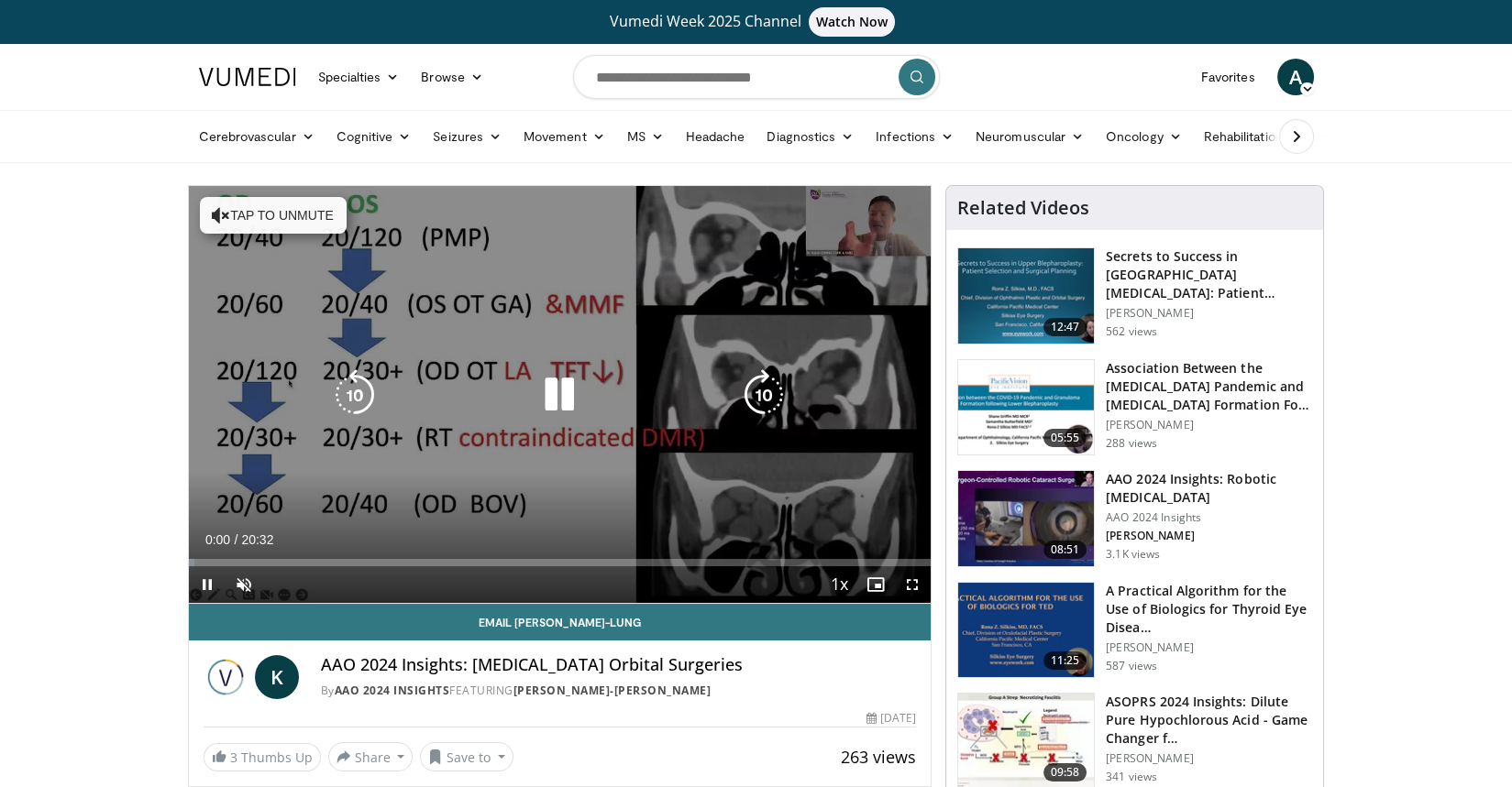
click at [667, 457] on div "10 seconds Tap to unmute" at bounding box center [560, 394] width 743 height 417
click at [574, 387] on icon "Video Player" at bounding box center [559, 395] width 51 height 51
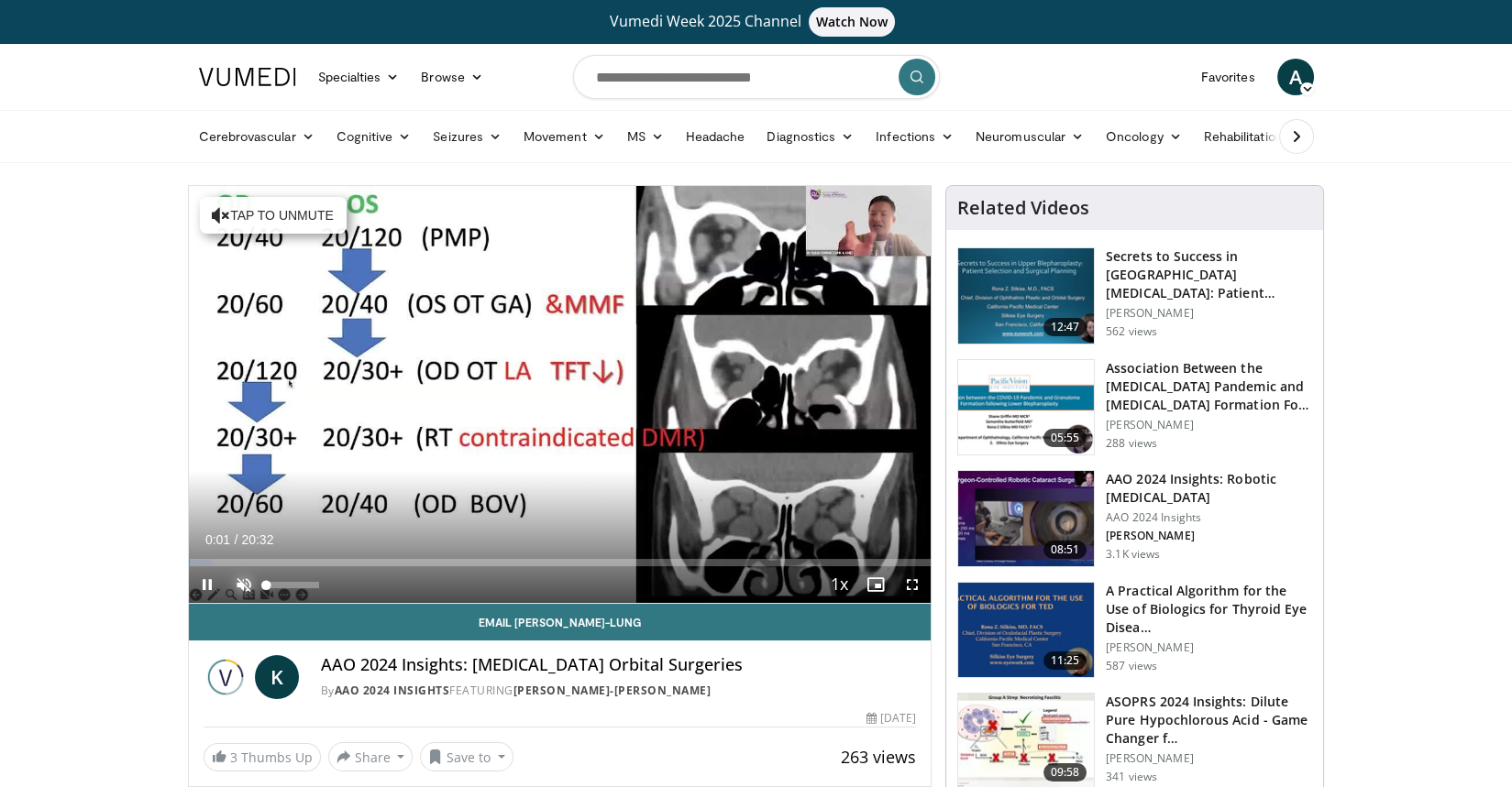
click at [234, 586] on span "Video Player" at bounding box center [243, 584] width 36 height 36
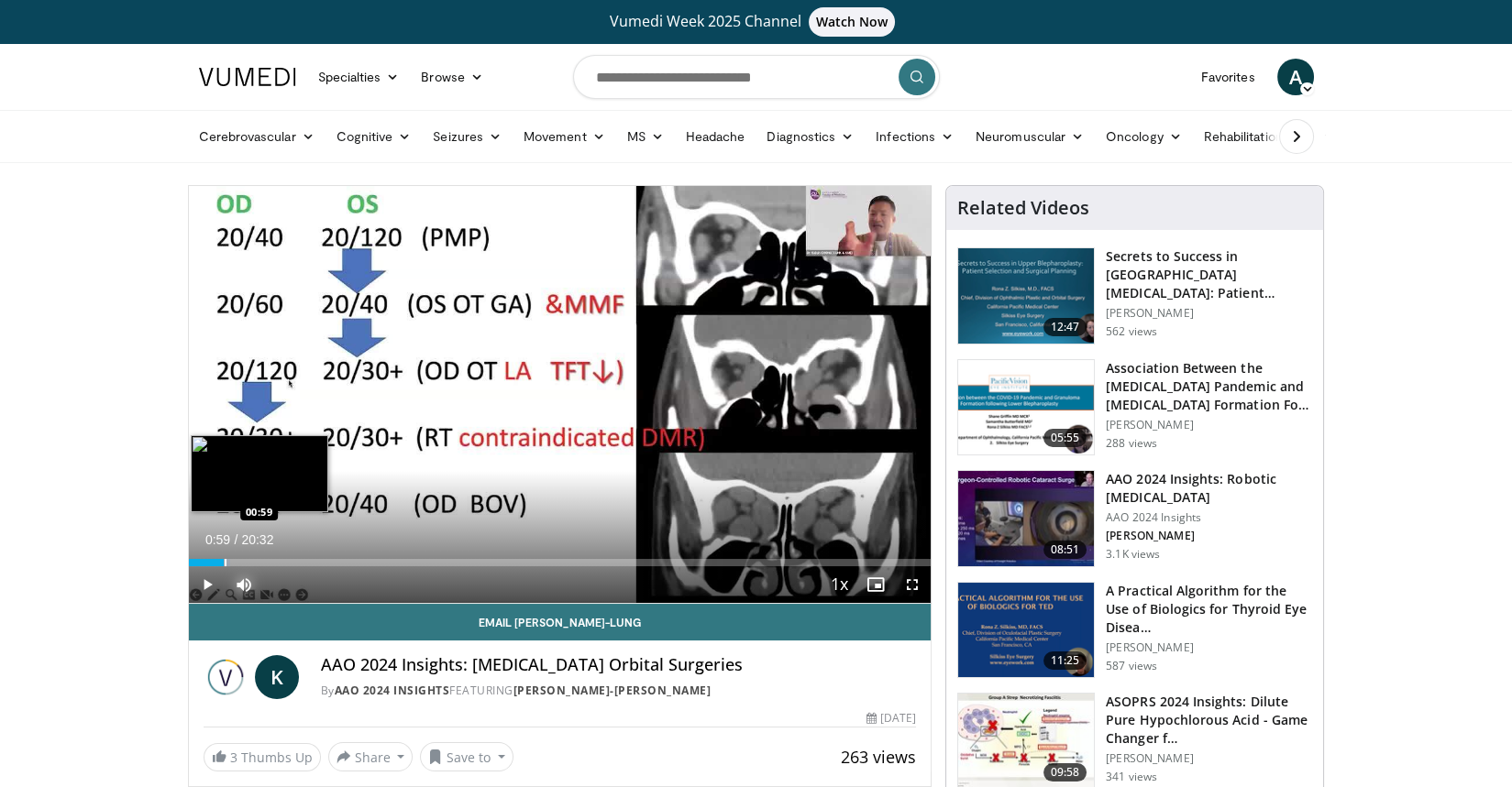
click at [225, 559] on div "Progress Bar" at bounding box center [226, 562] width 2 height 7
click at [257, 559] on div "Progress Bar" at bounding box center [258, 562] width 2 height 7
click at [299, 561] on div "Progress Bar" at bounding box center [300, 562] width 2 height 7
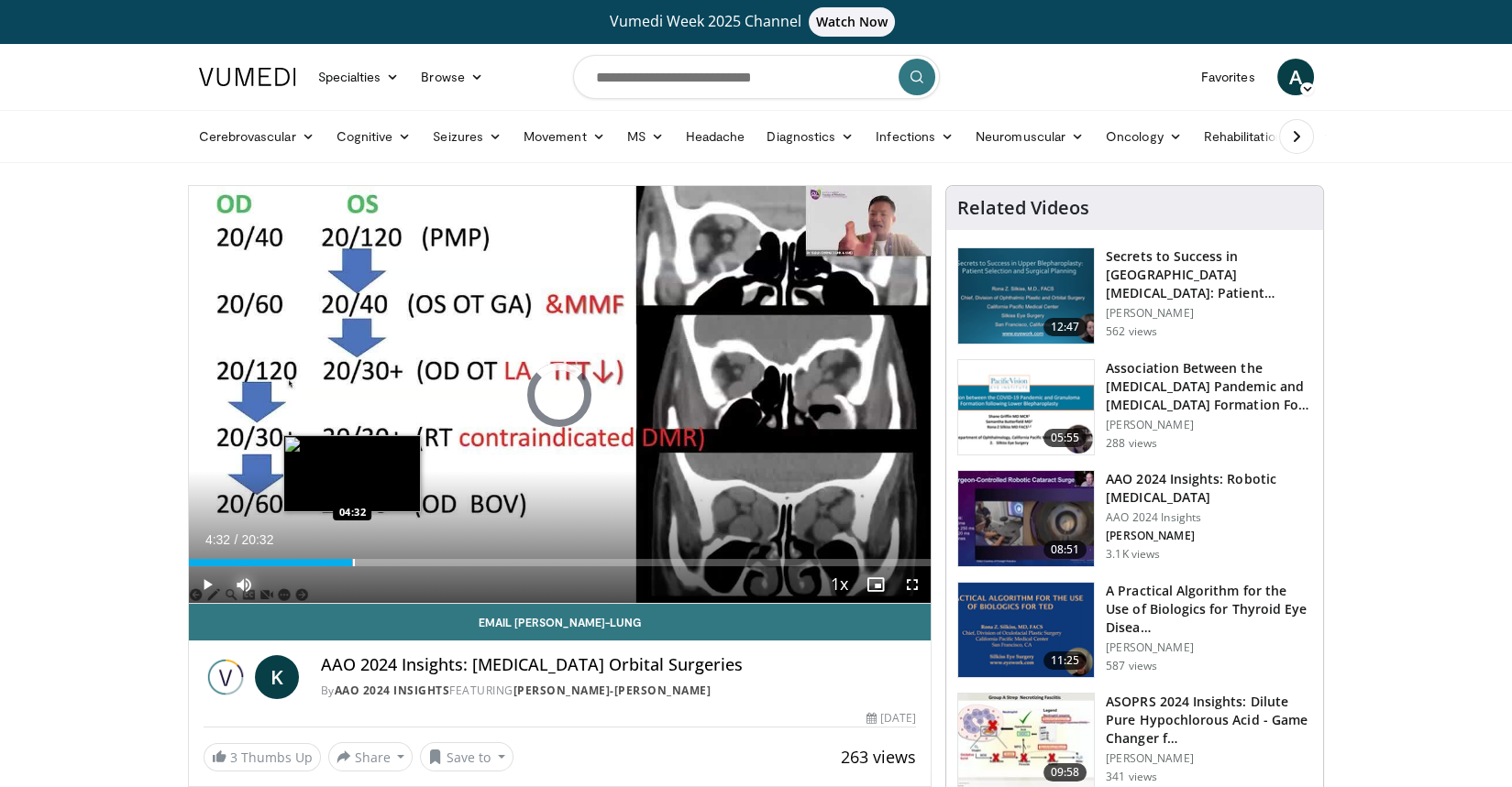
click at [353, 562] on div "Progress Bar" at bounding box center [354, 562] width 2 height 7
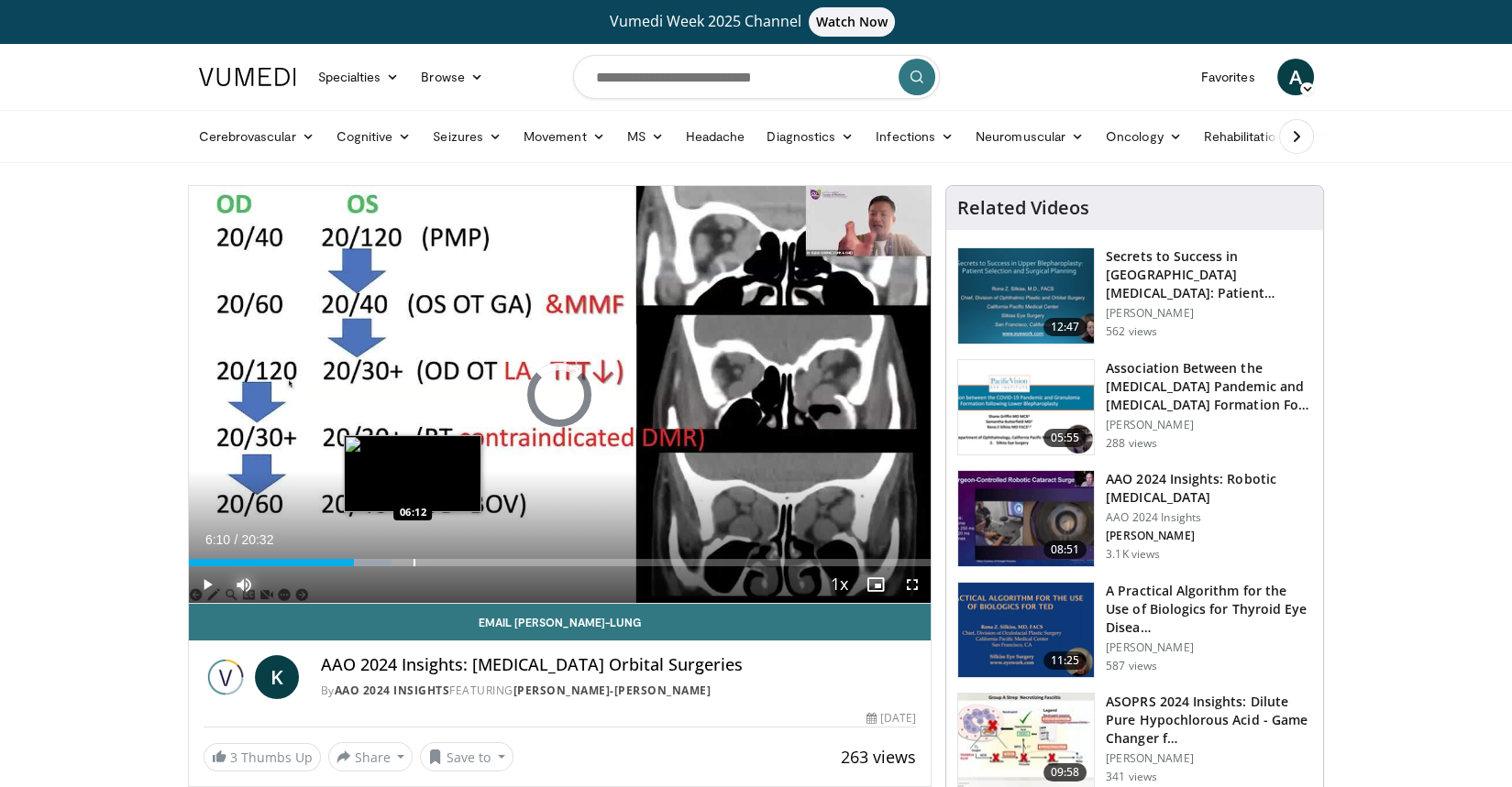
click at [412, 562] on div "Loaded : 27.36% 06:10 06:12" at bounding box center [560, 562] width 743 height 7
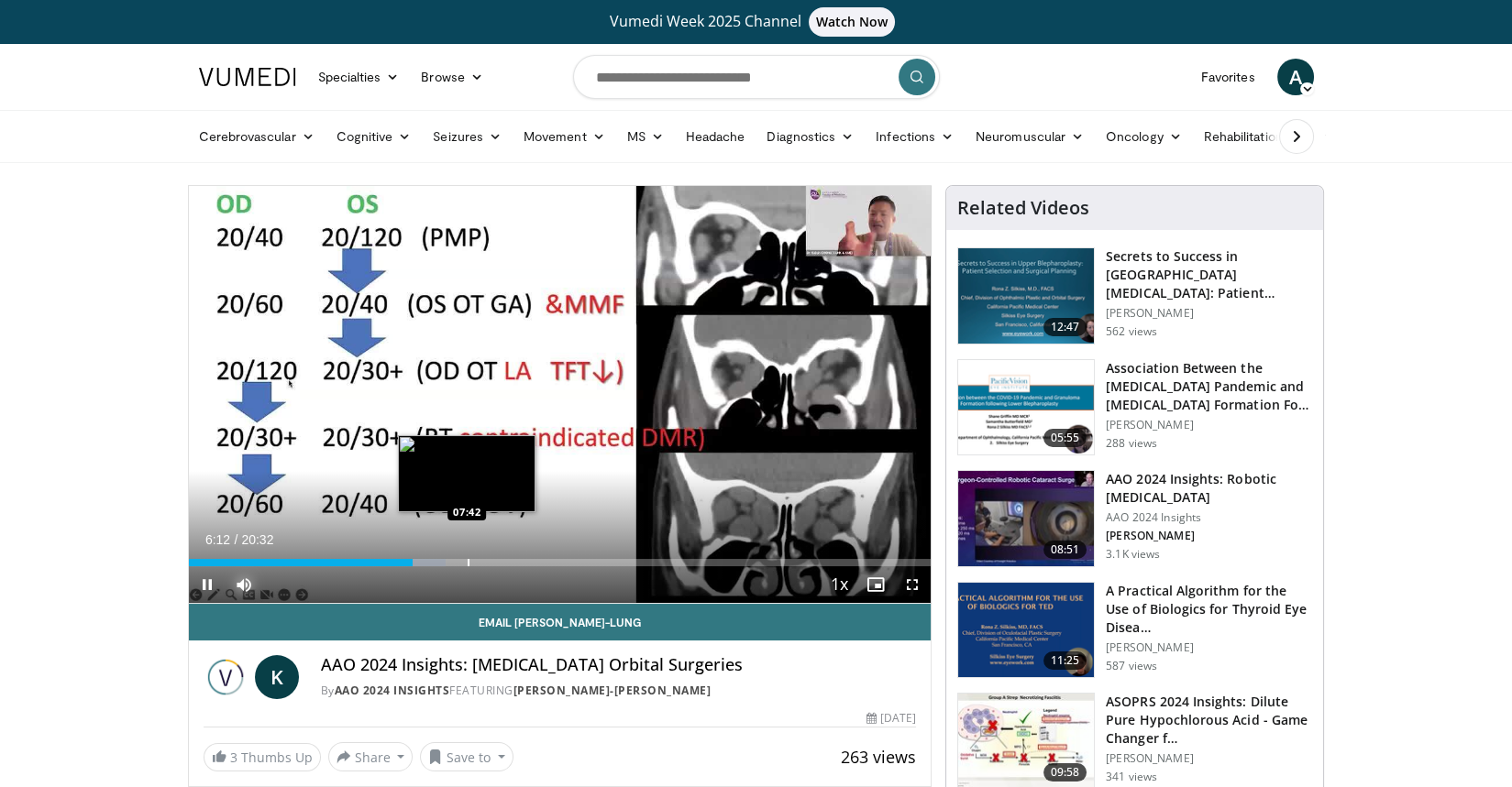
click at [469, 561] on div "Progress Bar" at bounding box center [469, 562] width 2 height 7
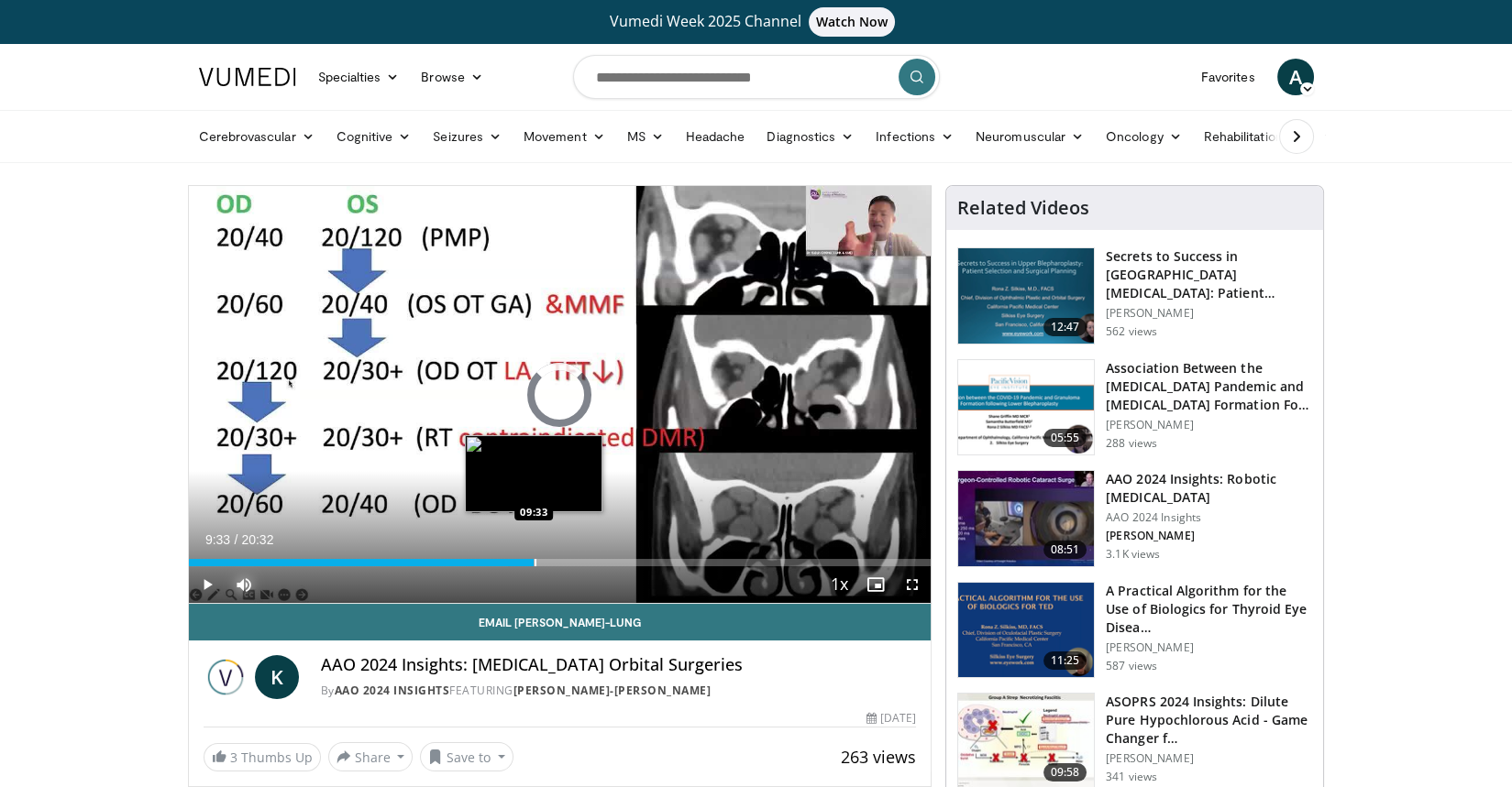
click at [535, 562] on div "Progress Bar" at bounding box center [536, 562] width 2 height 7
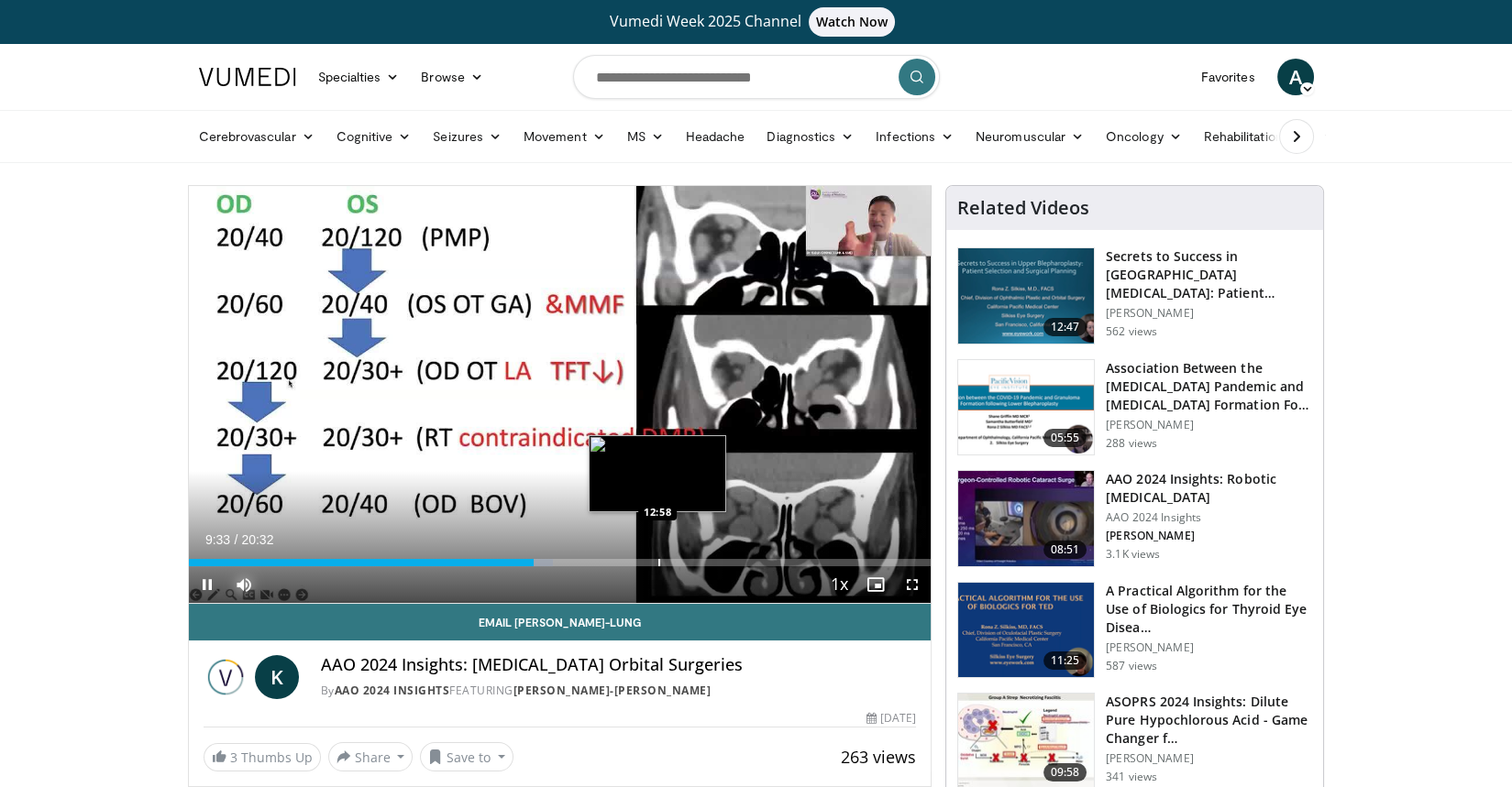
click at [664, 550] on div "Loaded : 49.08% 09:33 12:58" at bounding box center [560, 557] width 743 height 18
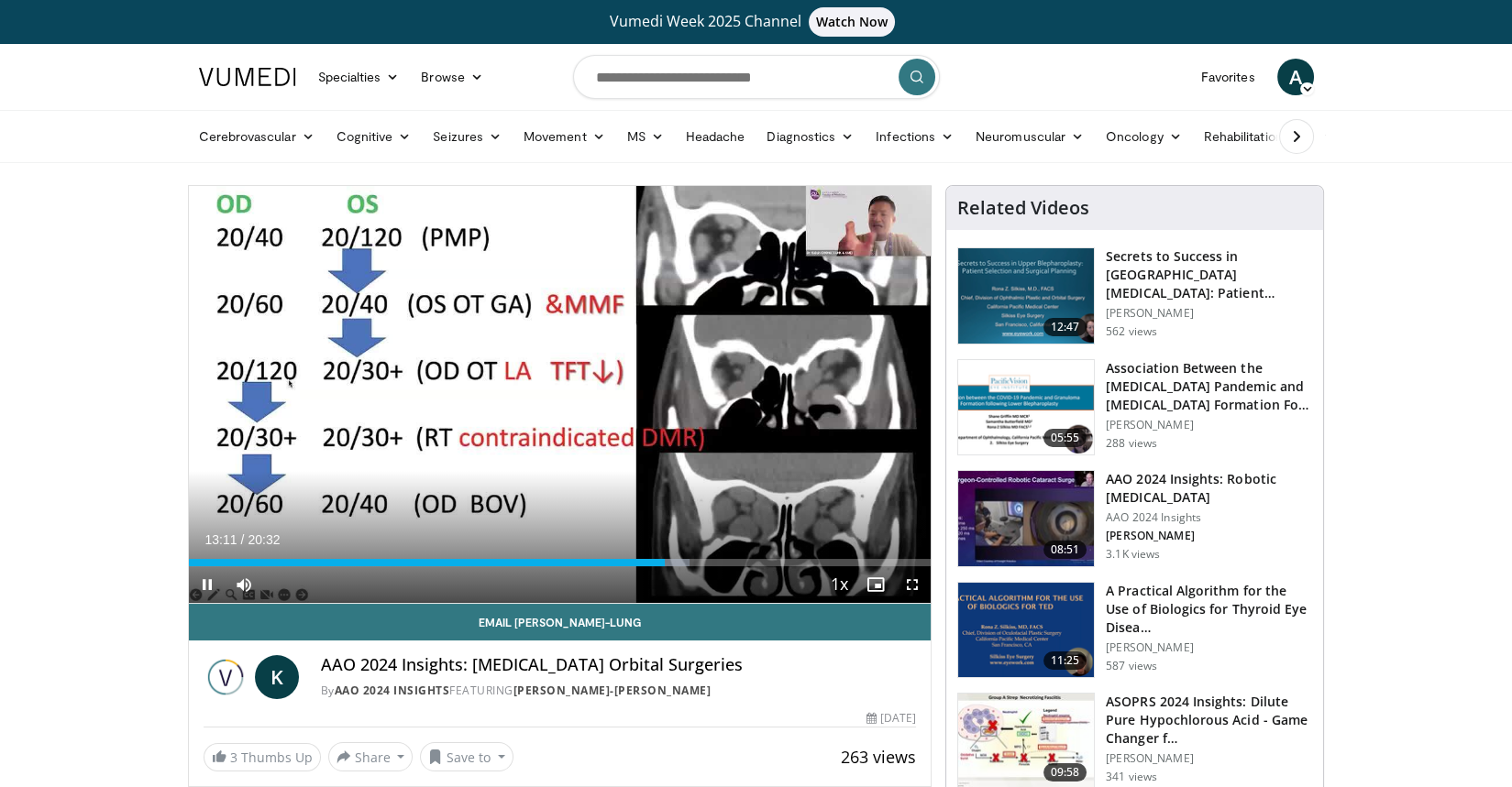
click at [753, 545] on div "Current Time 13:11 / Duration 20:32" at bounding box center [560, 540] width 743 height 17
click at [706, 559] on div "Progress Bar" at bounding box center [707, 562] width 2 height 7
click at [744, 557] on div "Loaded : 70.01% 14:19 15:19" at bounding box center [560, 557] width 743 height 18
click at [762, 568] on div "Current Time 15:23 / Duration 20:32 Pause Skip Backward Skip Forward Mute 0% Lo…" at bounding box center [560, 584] width 743 height 36
click at [783, 561] on div "Progress Bar" at bounding box center [784, 562] width 2 height 7
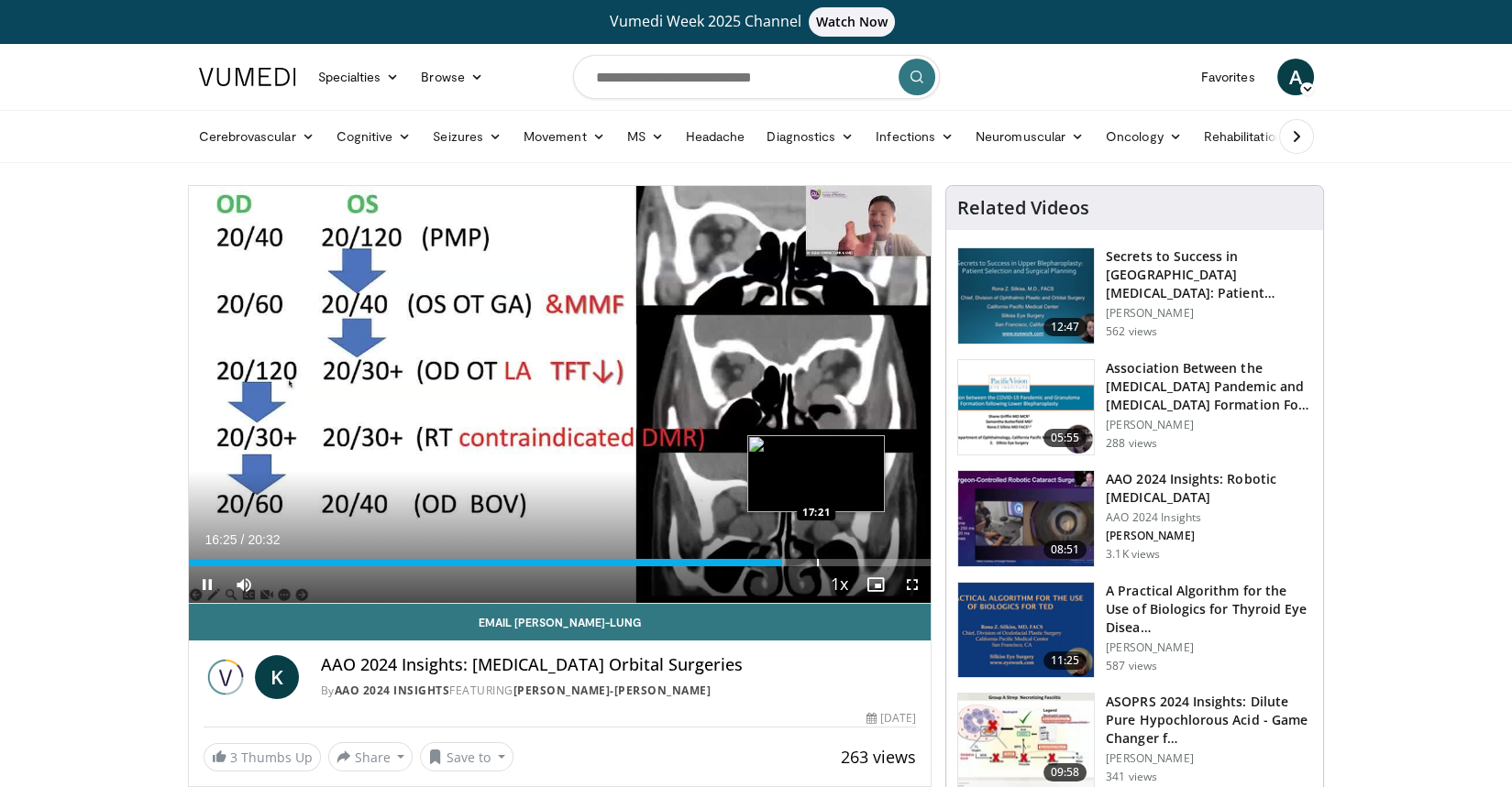
click at [828, 555] on div "Loaded : 80.47% 16:25 17:21" at bounding box center [560, 557] width 743 height 18
click at [885, 561] on div "Progress Bar" at bounding box center [886, 562] width 2 height 7
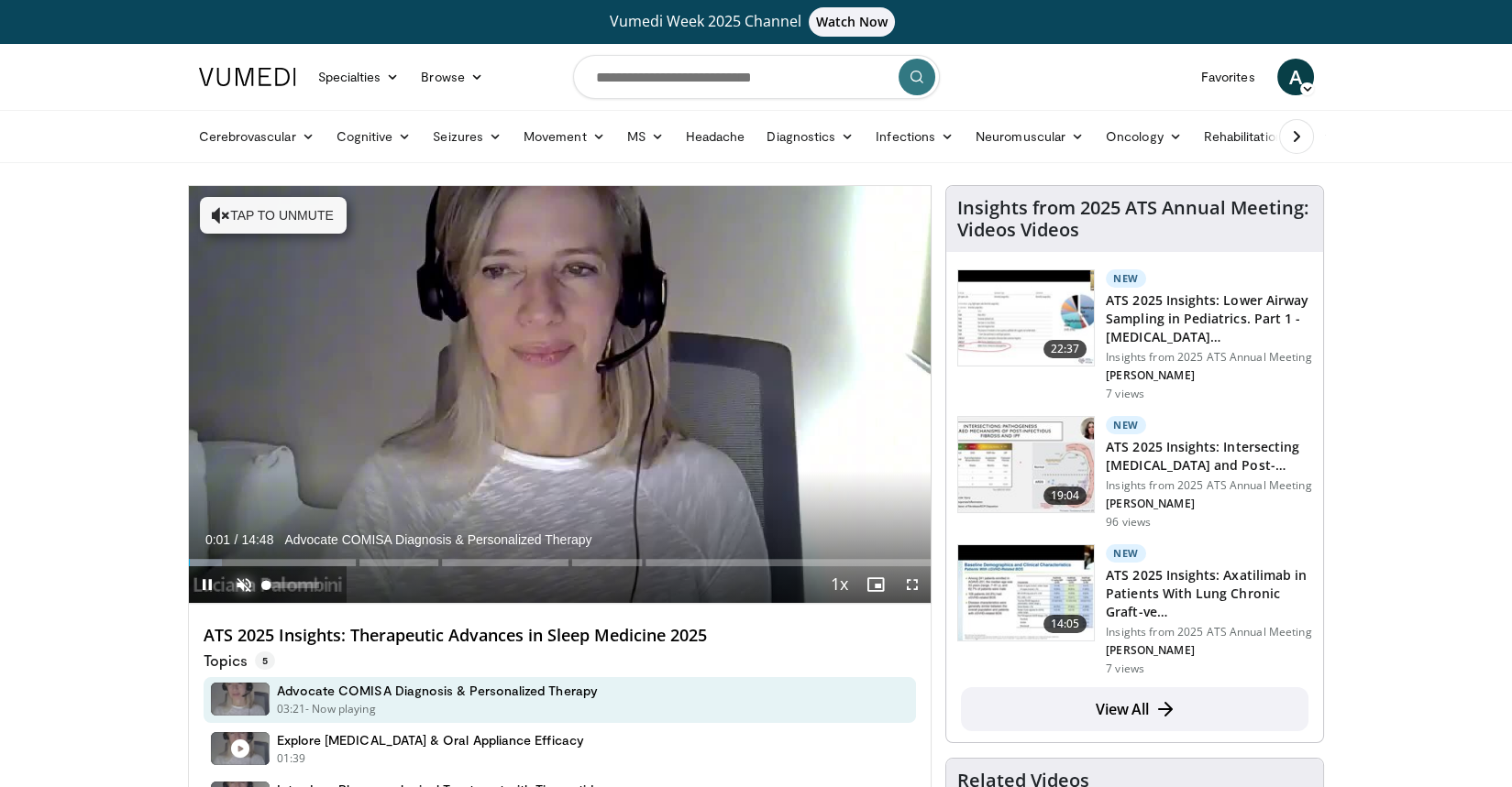
click at [243, 580] on span "Video Player" at bounding box center [243, 584] width 36 height 36
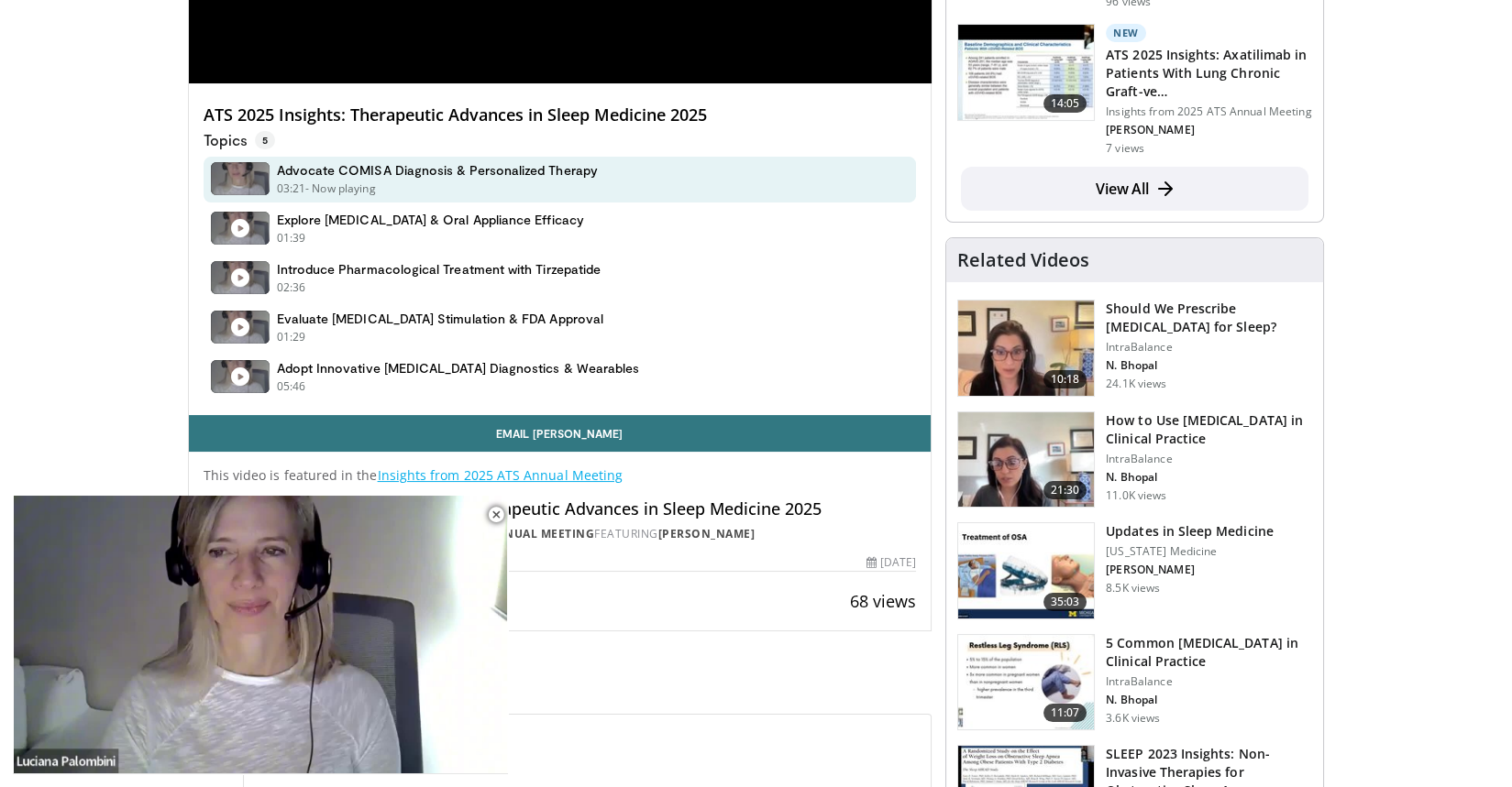
scroll to position [527, 0]
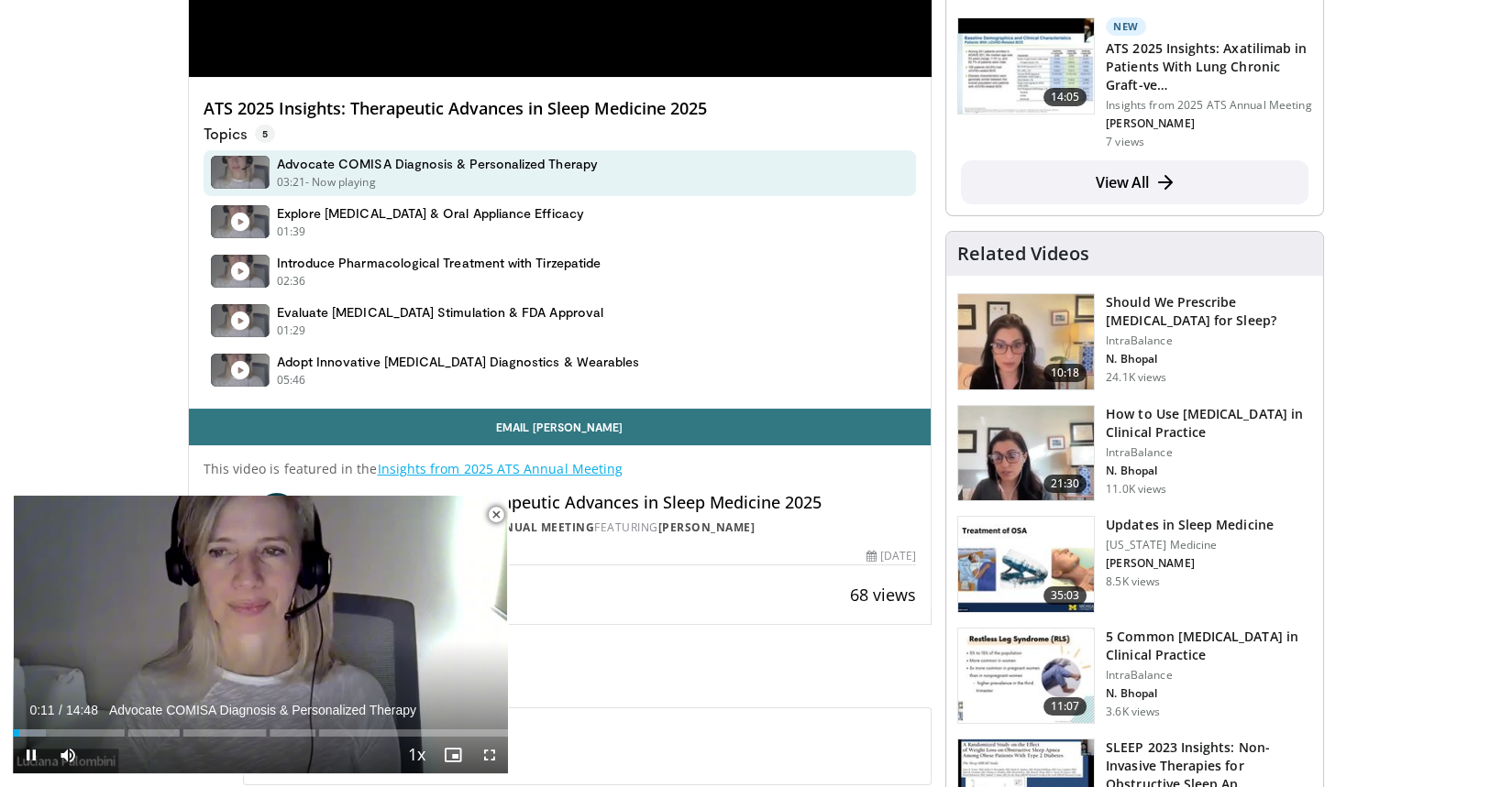
click at [495, 520] on span "Video Player" at bounding box center [495, 514] width 36 height 36
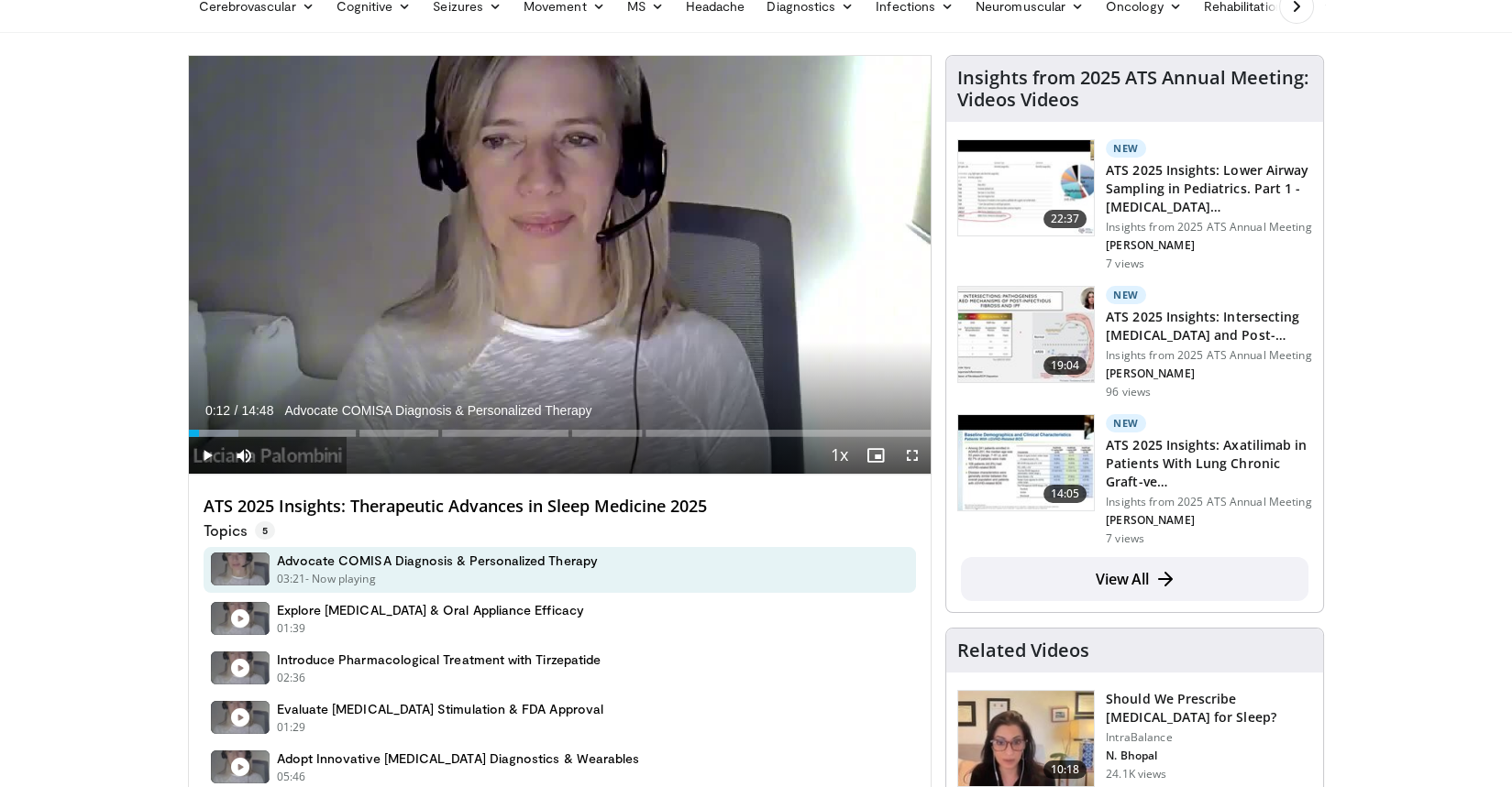
scroll to position [0, 0]
